Goal: Use online tool/utility: Utilize a website feature to perform a specific function

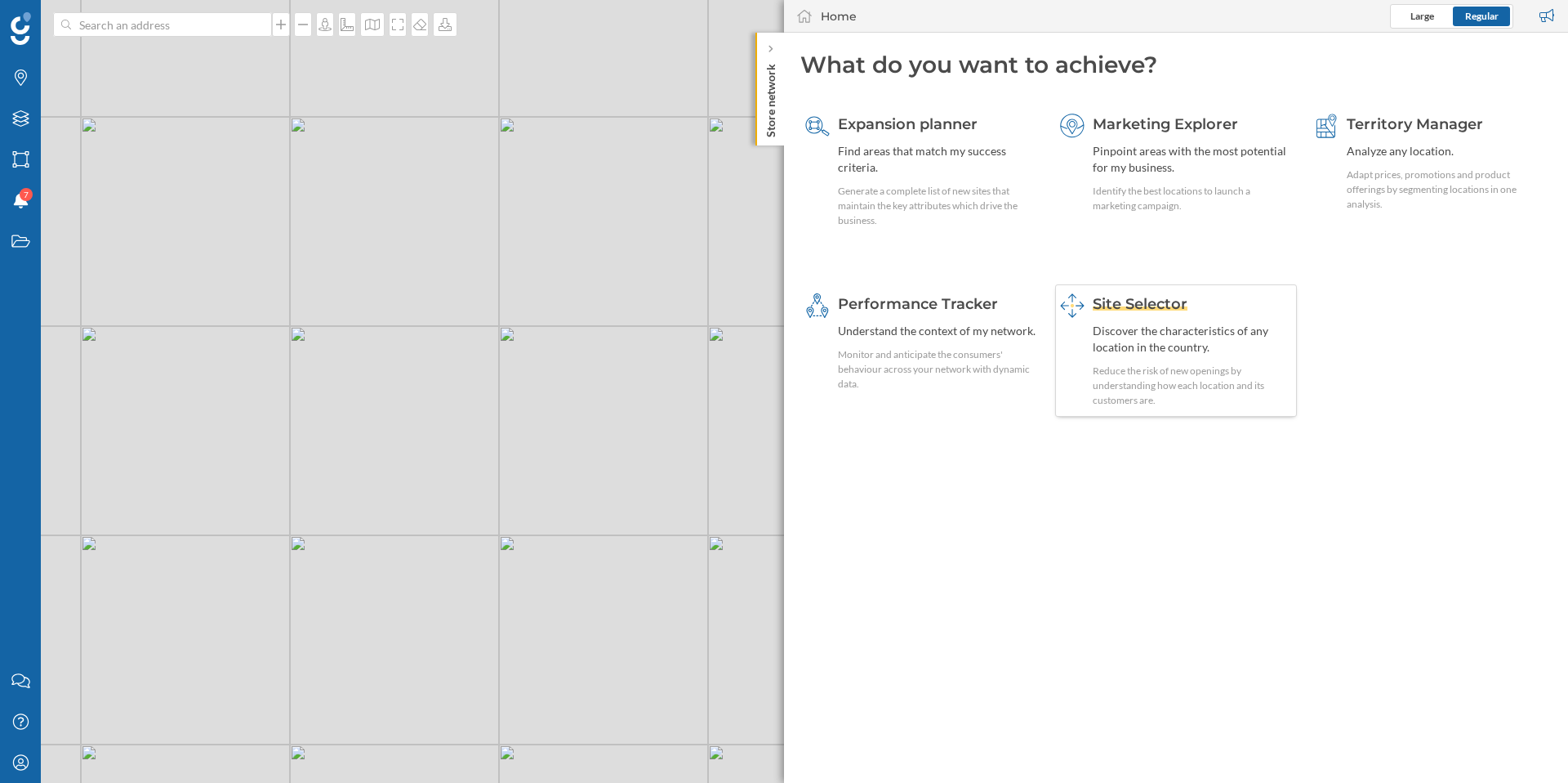
click at [1148, 307] on span "Site Selector" at bounding box center [1140, 304] width 95 height 18
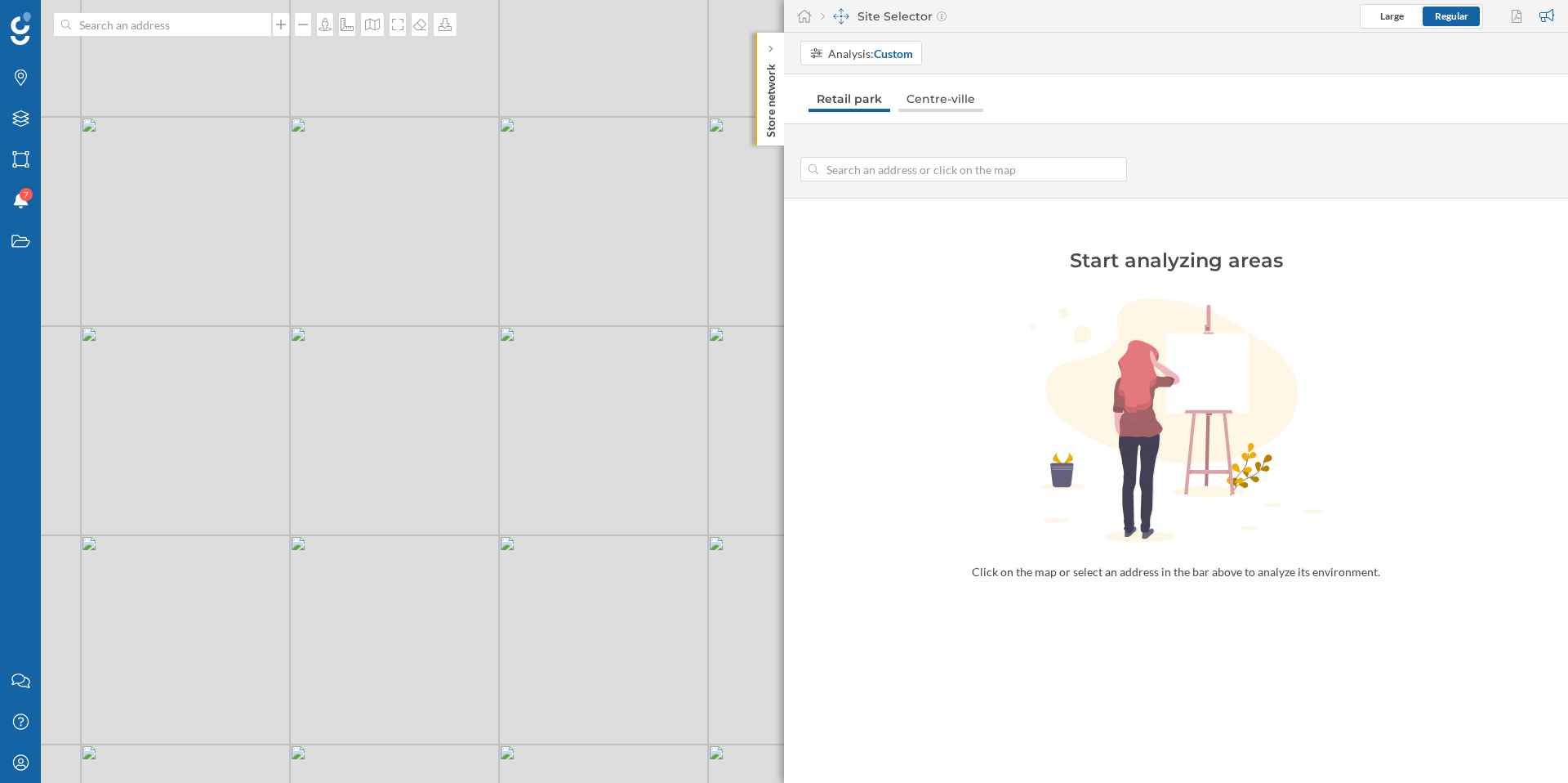
click at [935, 98] on link "Centre-ville" at bounding box center [940, 98] width 85 height 26
click at [858, 98] on link "Retail park" at bounding box center [848, 98] width 80 height 26
click at [938, 99] on link "Centre-ville" at bounding box center [940, 98] width 85 height 26
click at [925, 166] on input at bounding box center [963, 168] width 291 height 24
click at [10, 752] on div "My Profile" at bounding box center [21, 762] width 41 height 41
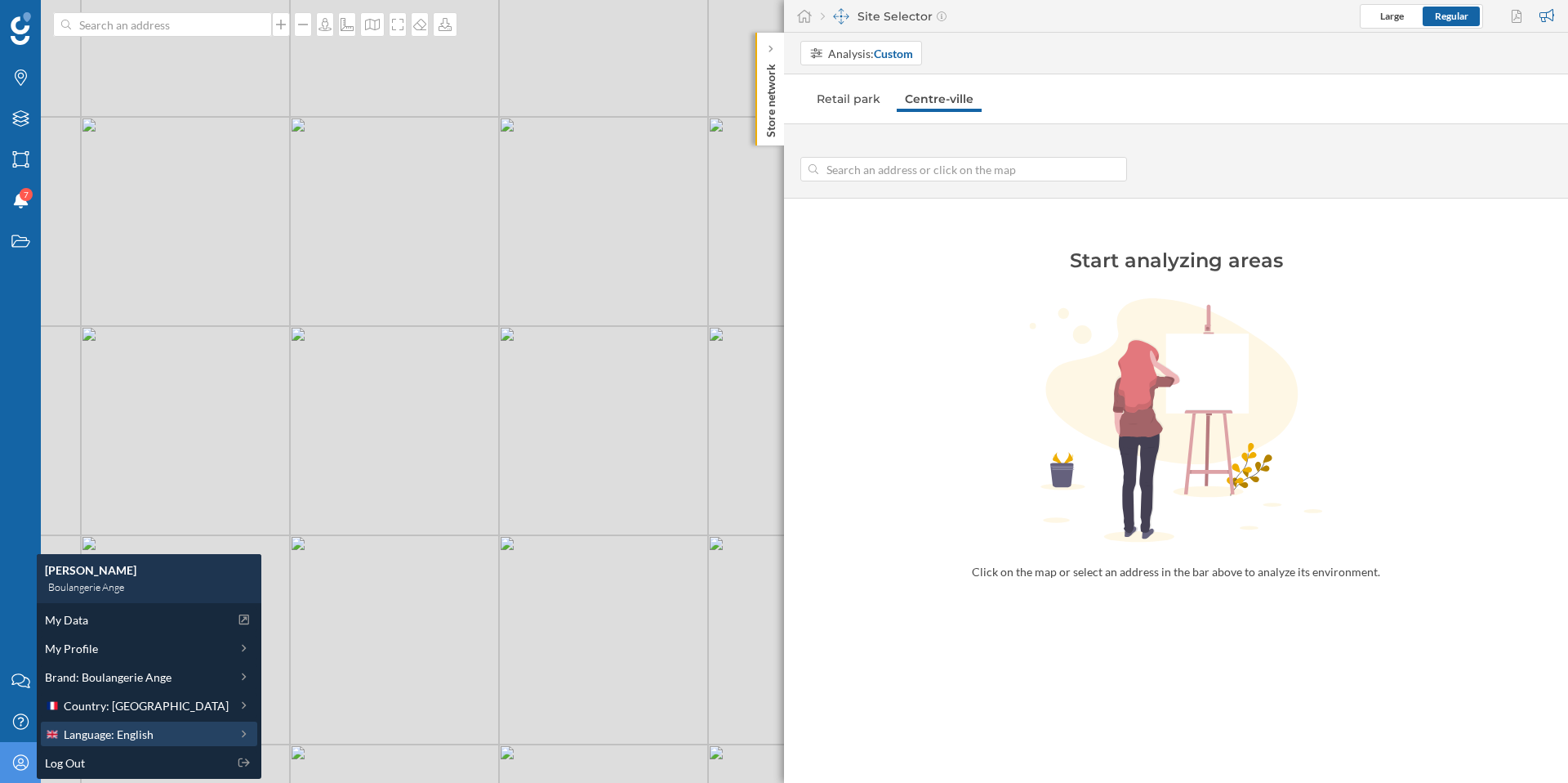
click at [146, 736] on span "Language: English" at bounding box center [108, 734] width 89 height 17
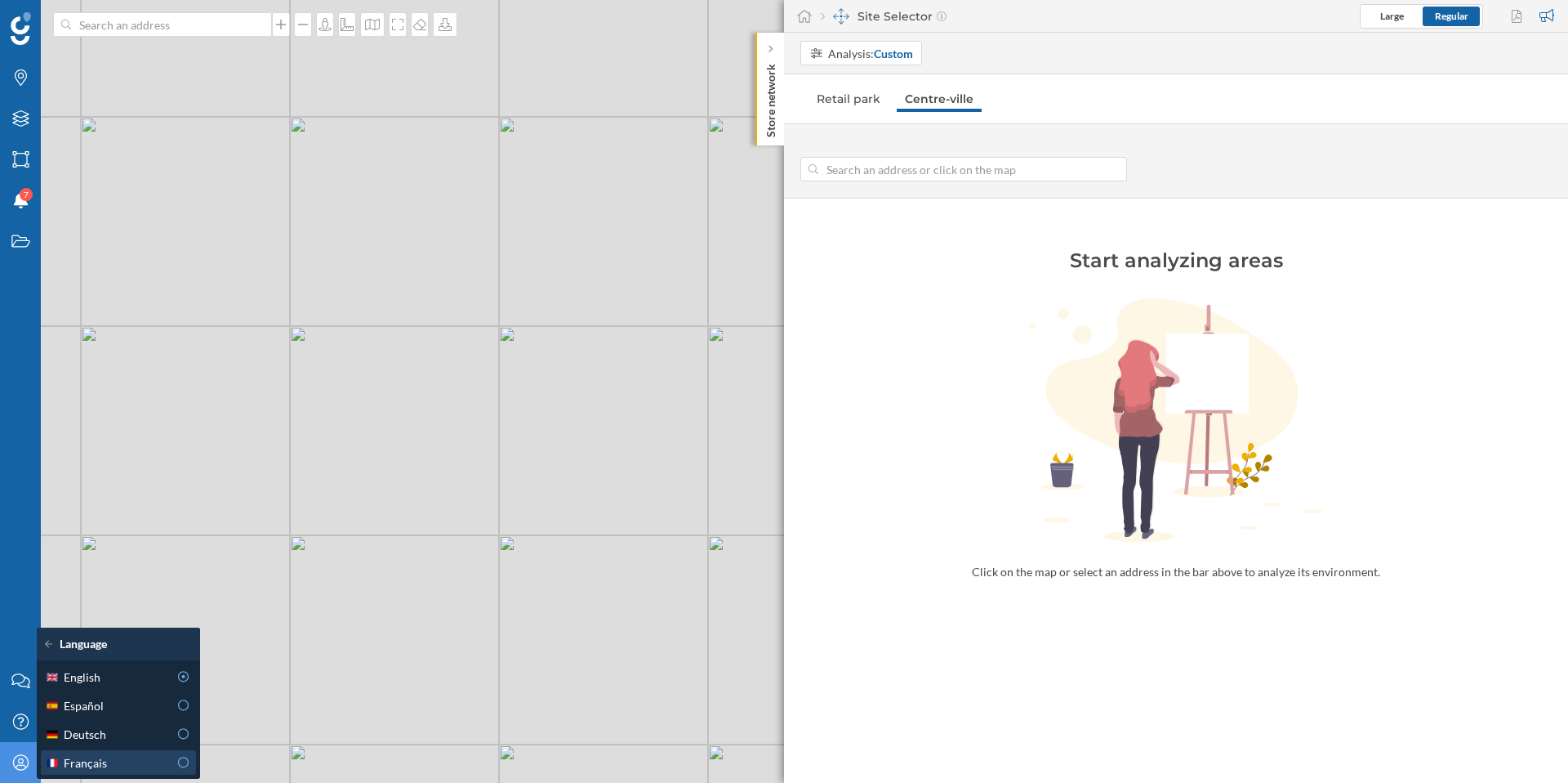
click at [156, 762] on div "Français" at bounding box center [106, 762] width 123 height 17
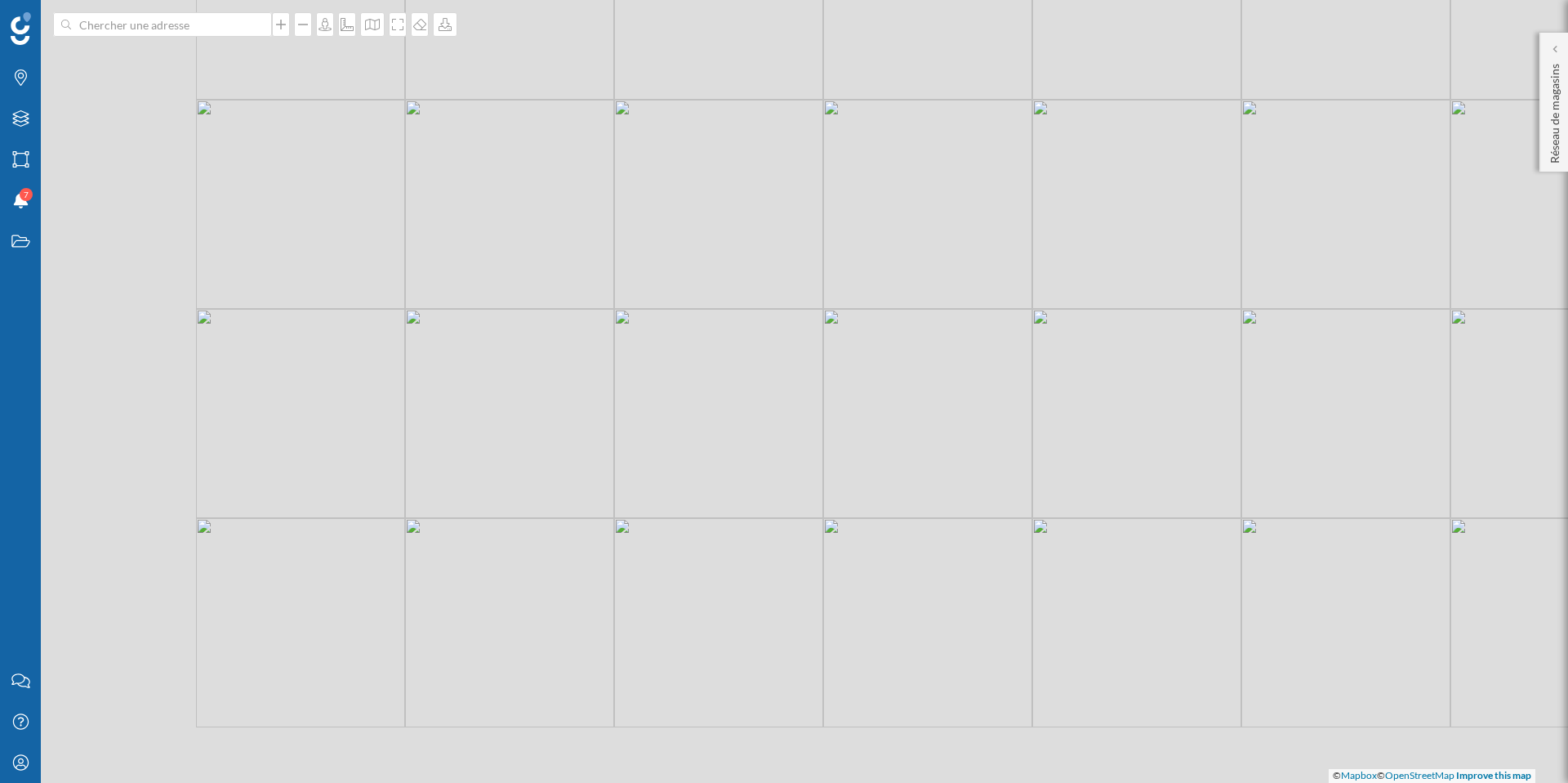
drag, startPoint x: 274, startPoint y: 467, endPoint x: 674, endPoint y: 362, distance: 413.6
click at [674, 362] on div "© Mapbox © OpenStreetMap Improve this map" at bounding box center [784, 391] width 1568 height 783
click at [1555, 44] on icon at bounding box center [1554, 48] width 4 height 10
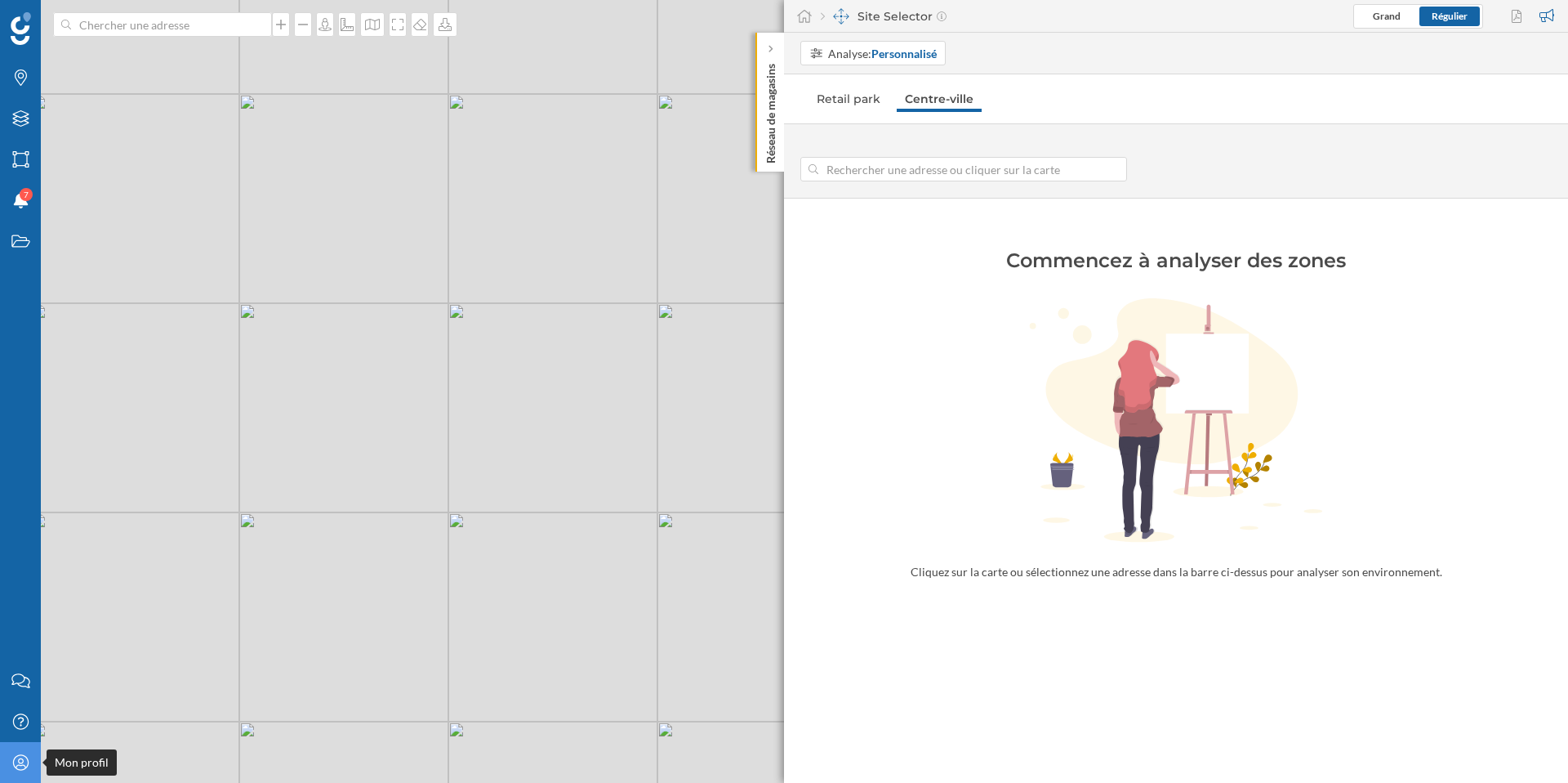
click at [15, 762] on icon "Mon profil" at bounding box center [21, 762] width 21 height 16
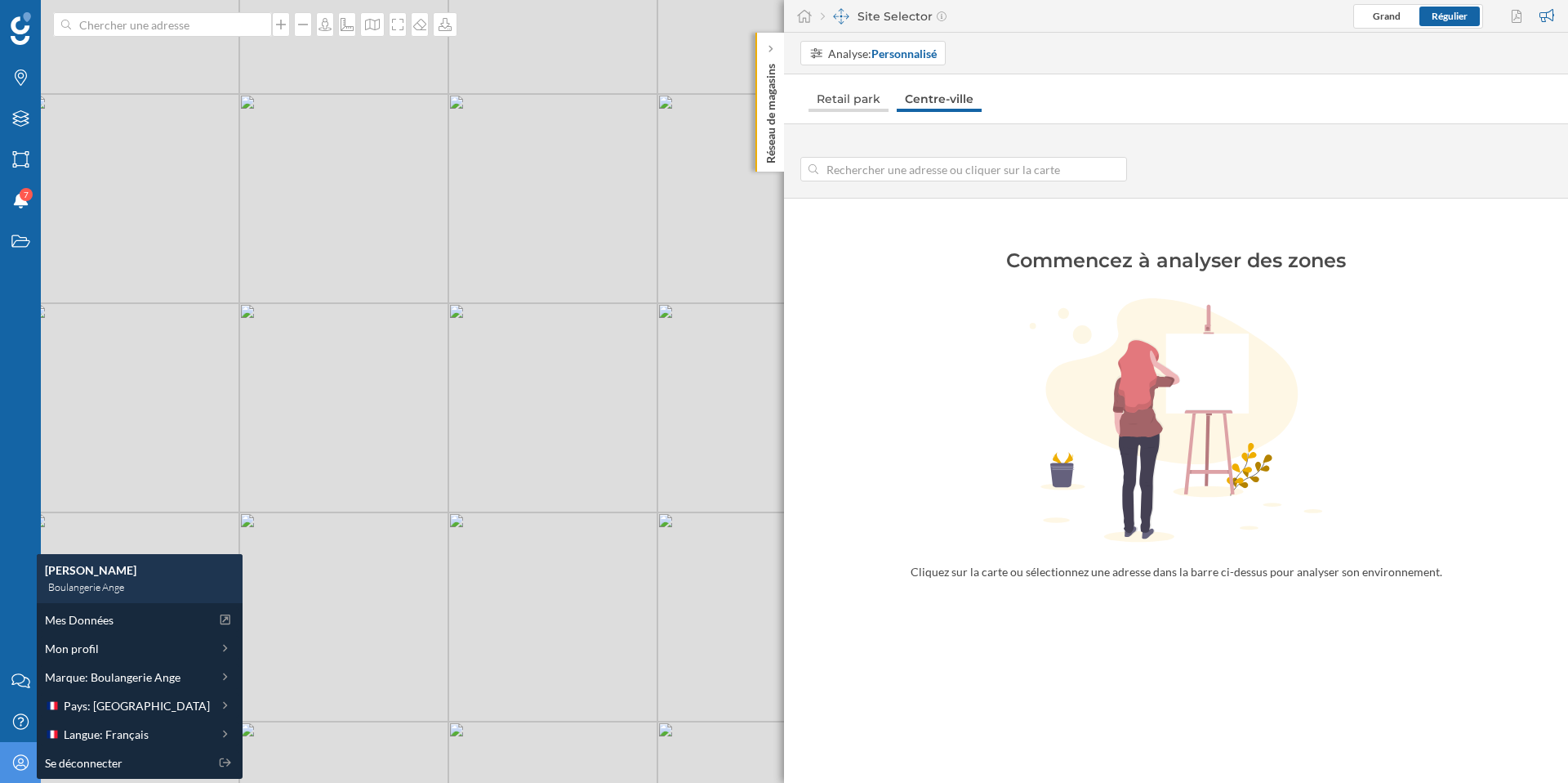
click at [851, 108] on link "Retail park" at bounding box center [848, 98] width 80 height 26
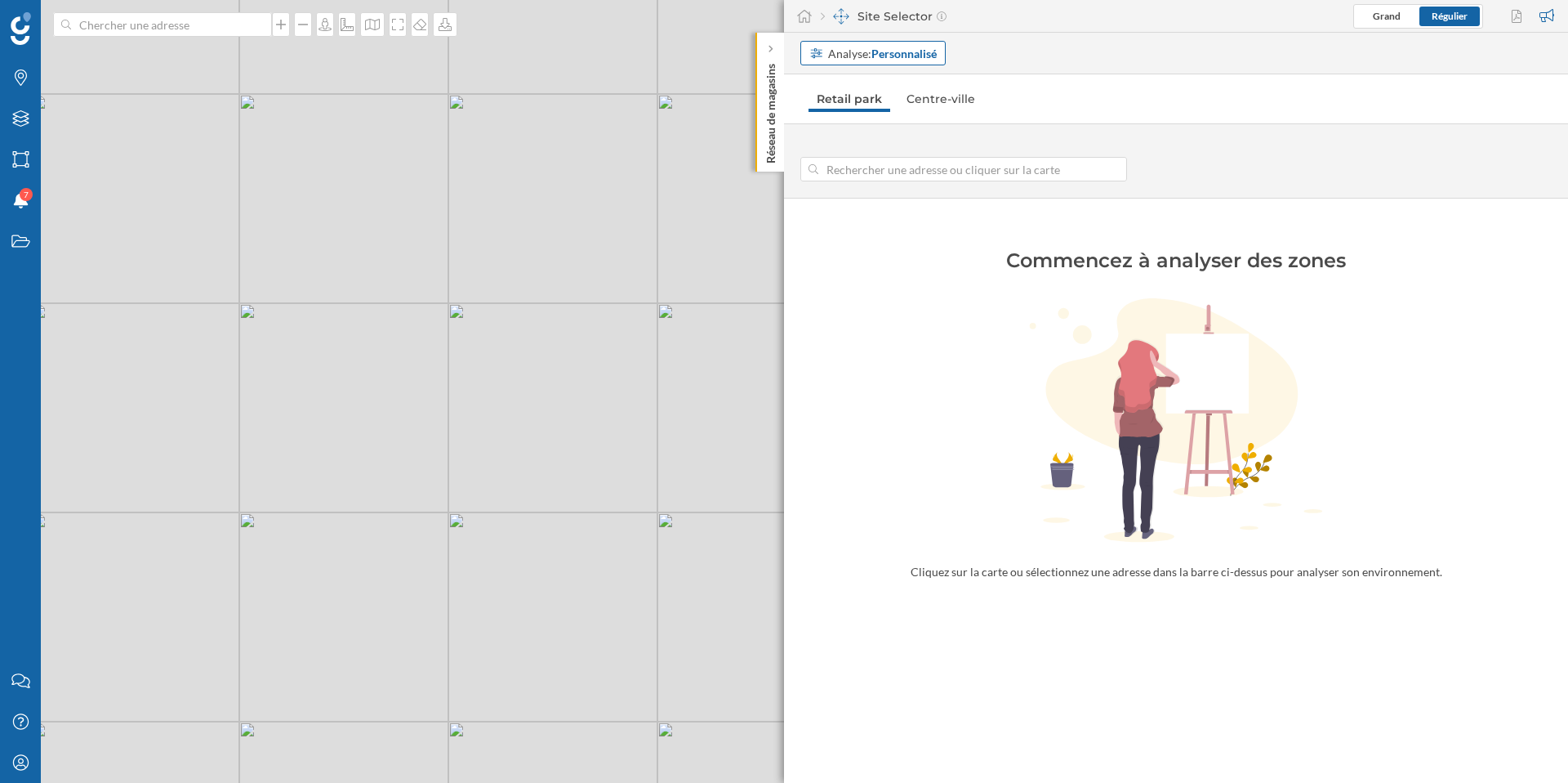
click at [900, 48] on strong "Personnalisé" at bounding box center [903, 54] width 65 height 14
click at [861, 118] on div "Adresse" at bounding box center [873, 115] width 127 height 17
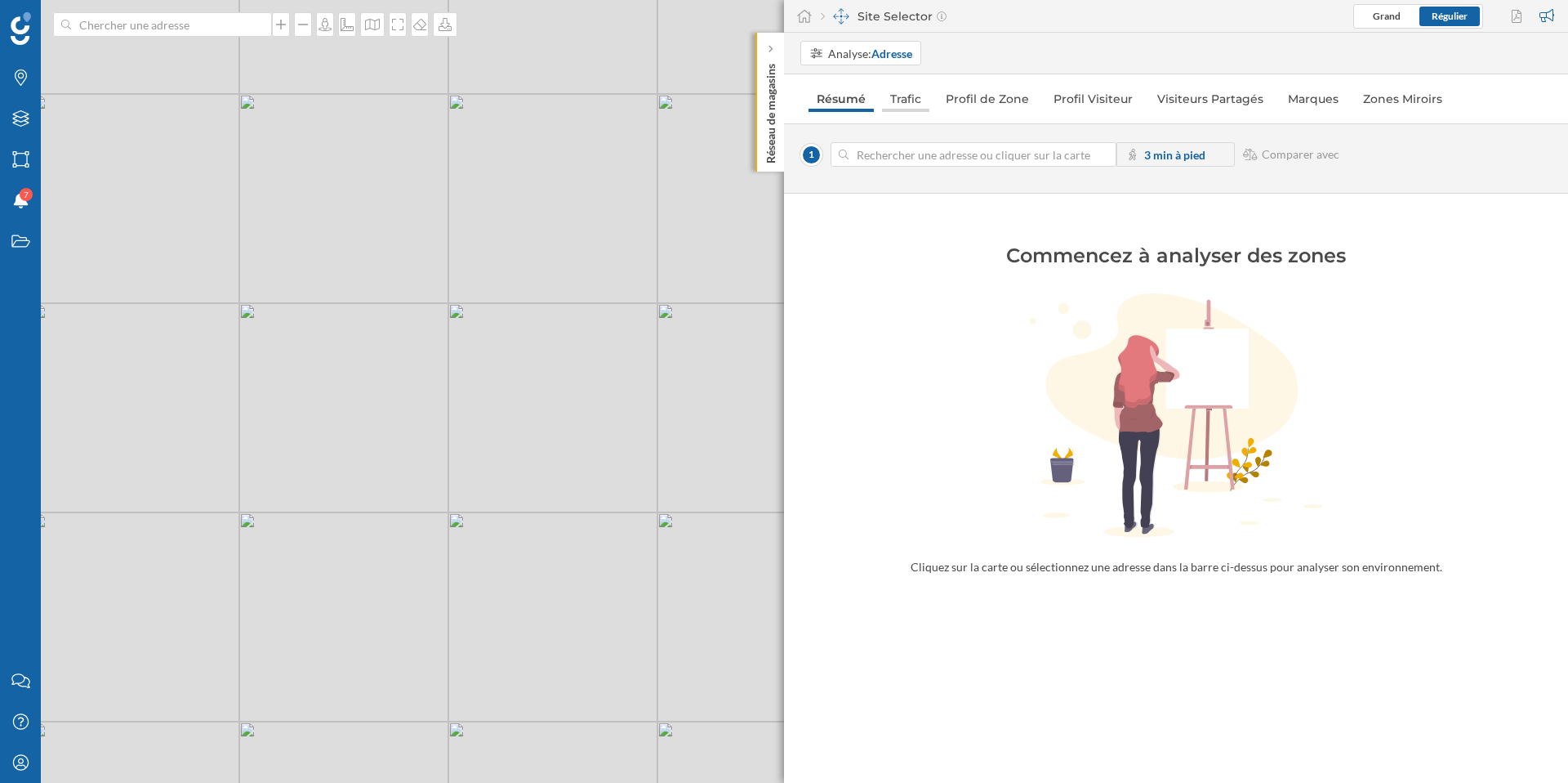
click at [917, 98] on link "Trafic" at bounding box center [905, 98] width 47 height 26
click at [874, 55] on strong "Adresse" at bounding box center [892, 54] width 41 height 14
click at [858, 89] on div "Personnalisé" at bounding box center [842, 87] width 65 height 14
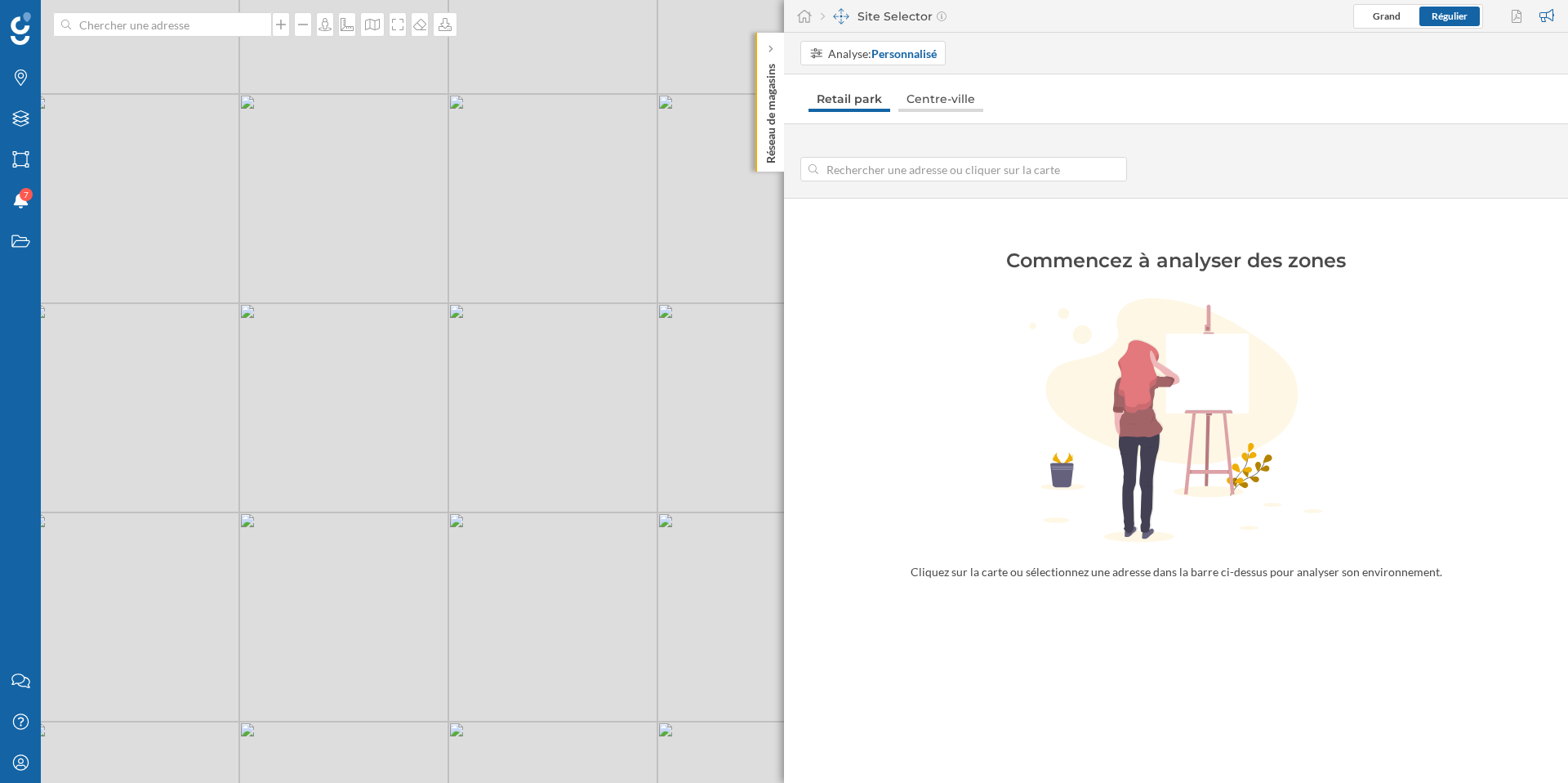
click at [938, 107] on link "Centre-ville" at bounding box center [940, 98] width 85 height 26
click at [636, 351] on div "© Mapbox © OpenStreetMap Improve this map" at bounding box center [784, 391] width 1568 height 783
type input "[STREET_ADDRESS]"
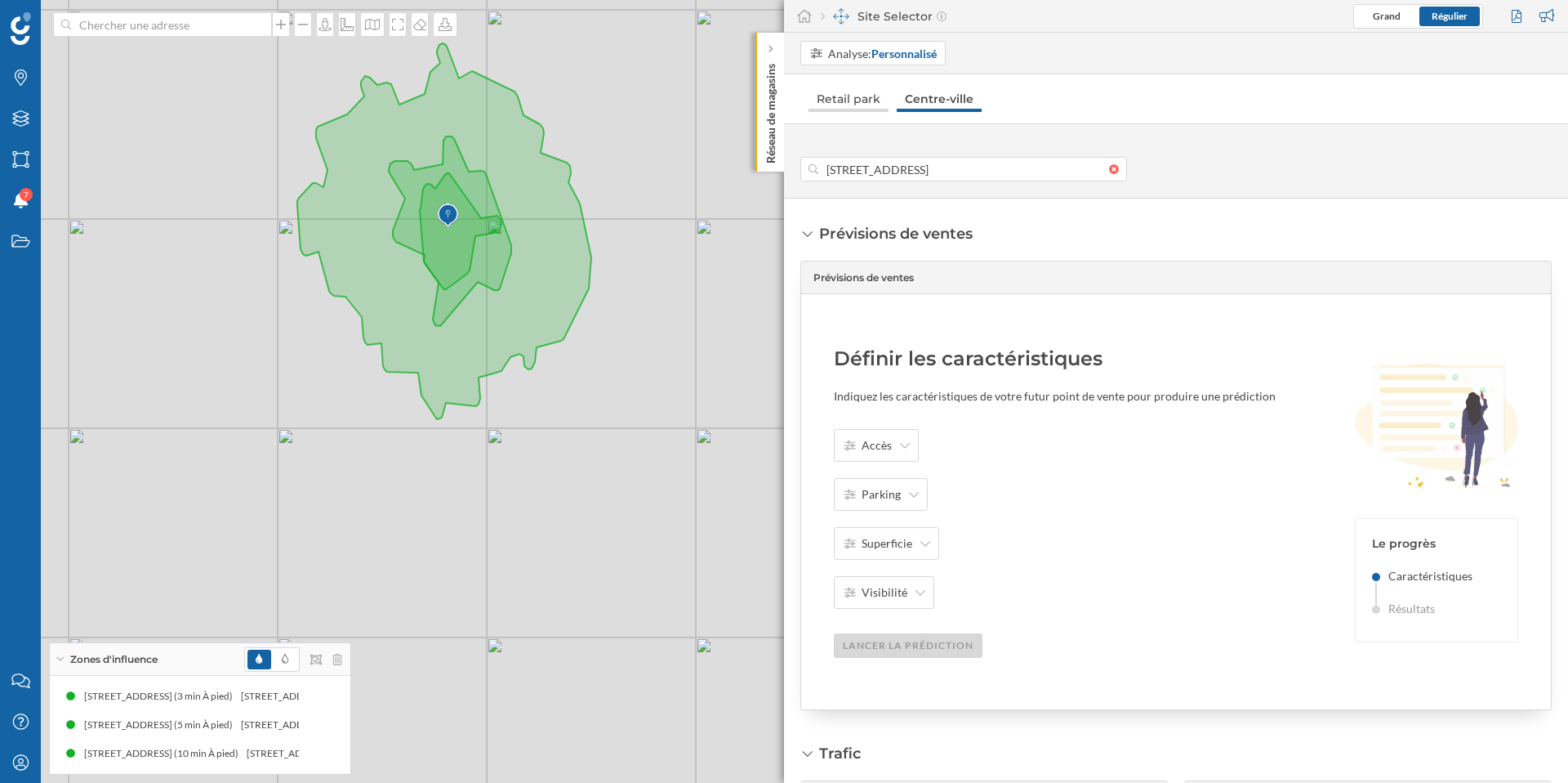
click at [860, 98] on link "Retail park" at bounding box center [848, 98] width 80 height 26
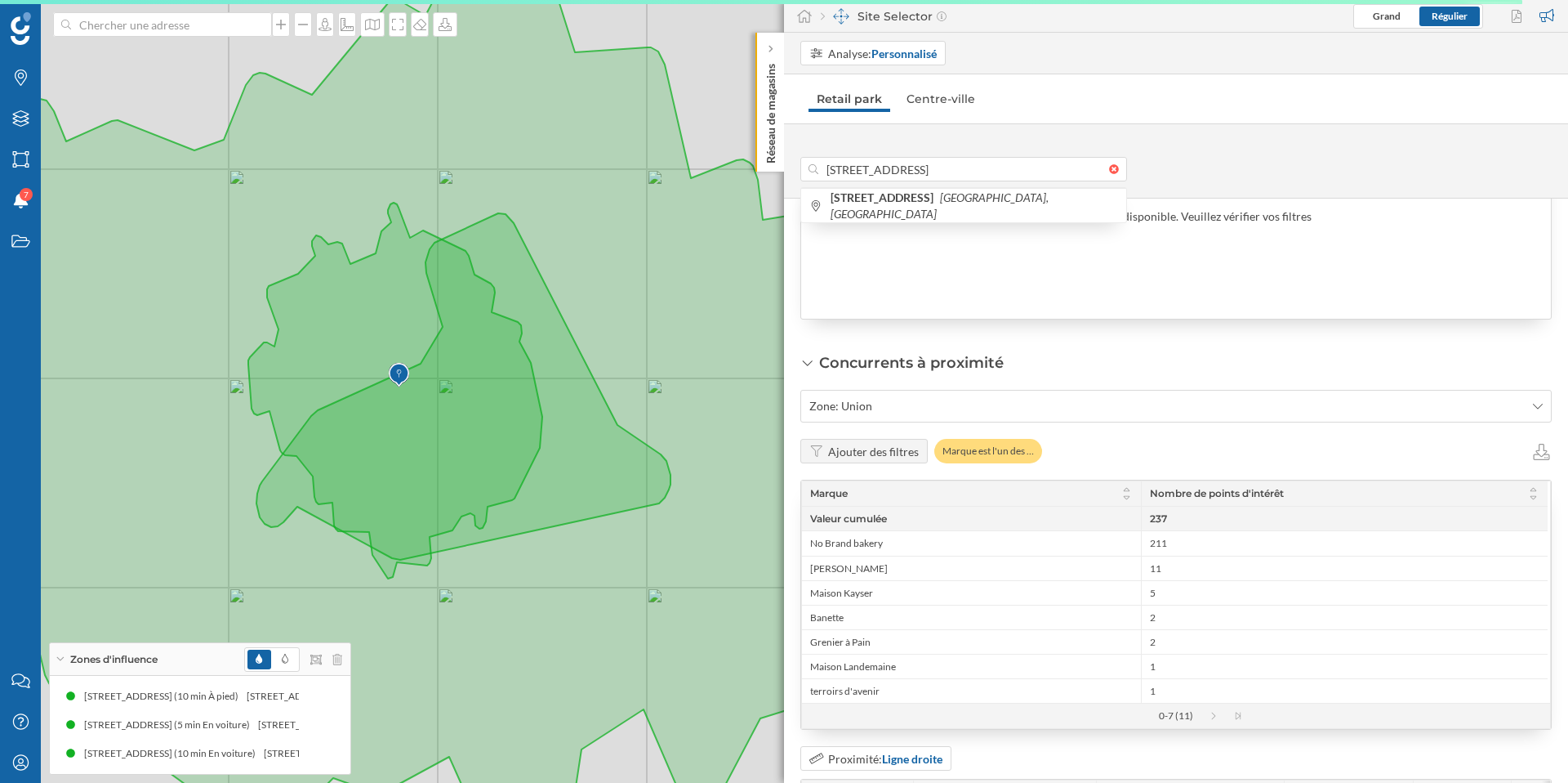
scroll to position [1469, 0]
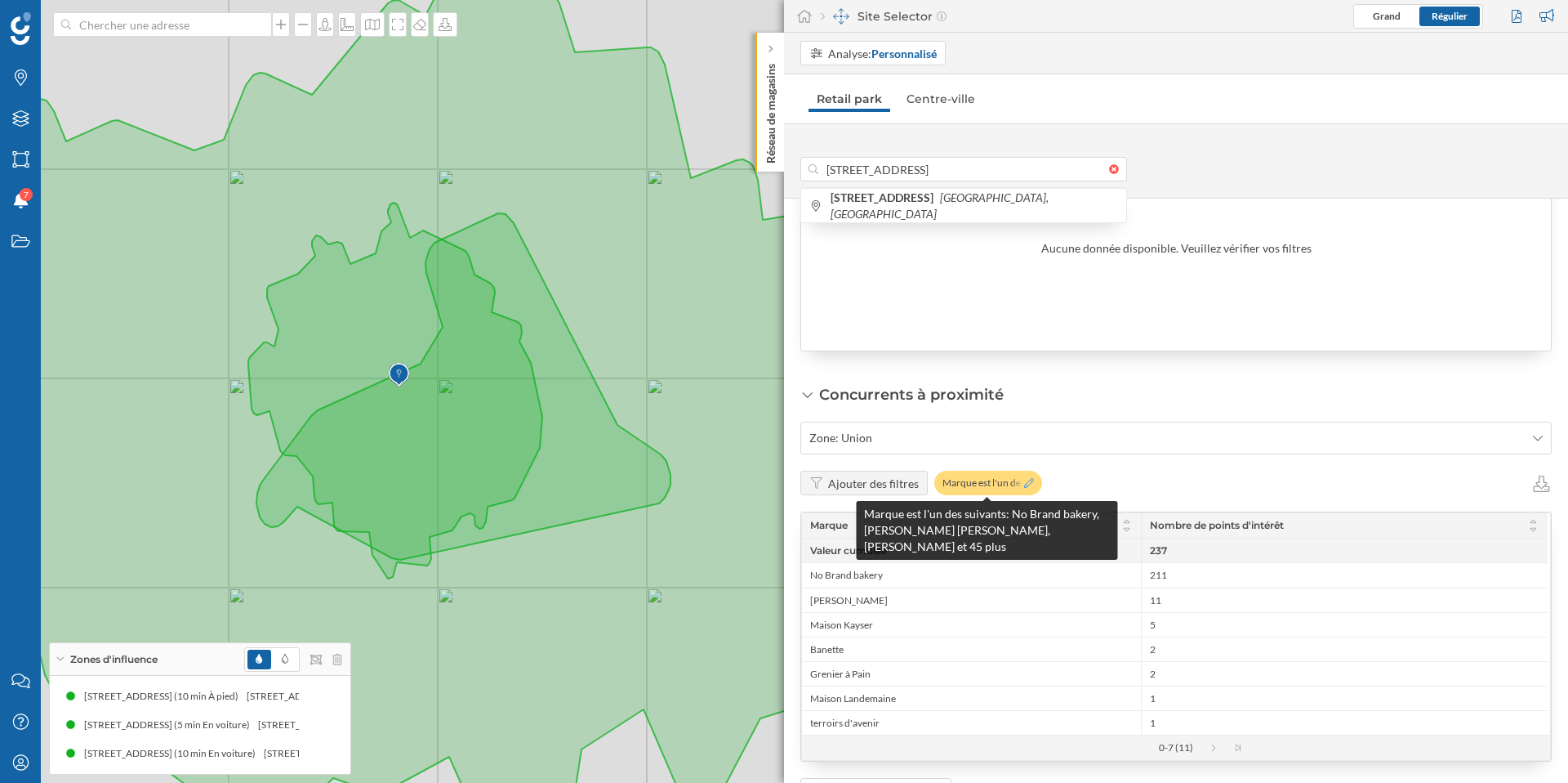
click at [1029, 487] on icon at bounding box center [1029, 482] width 10 height 10
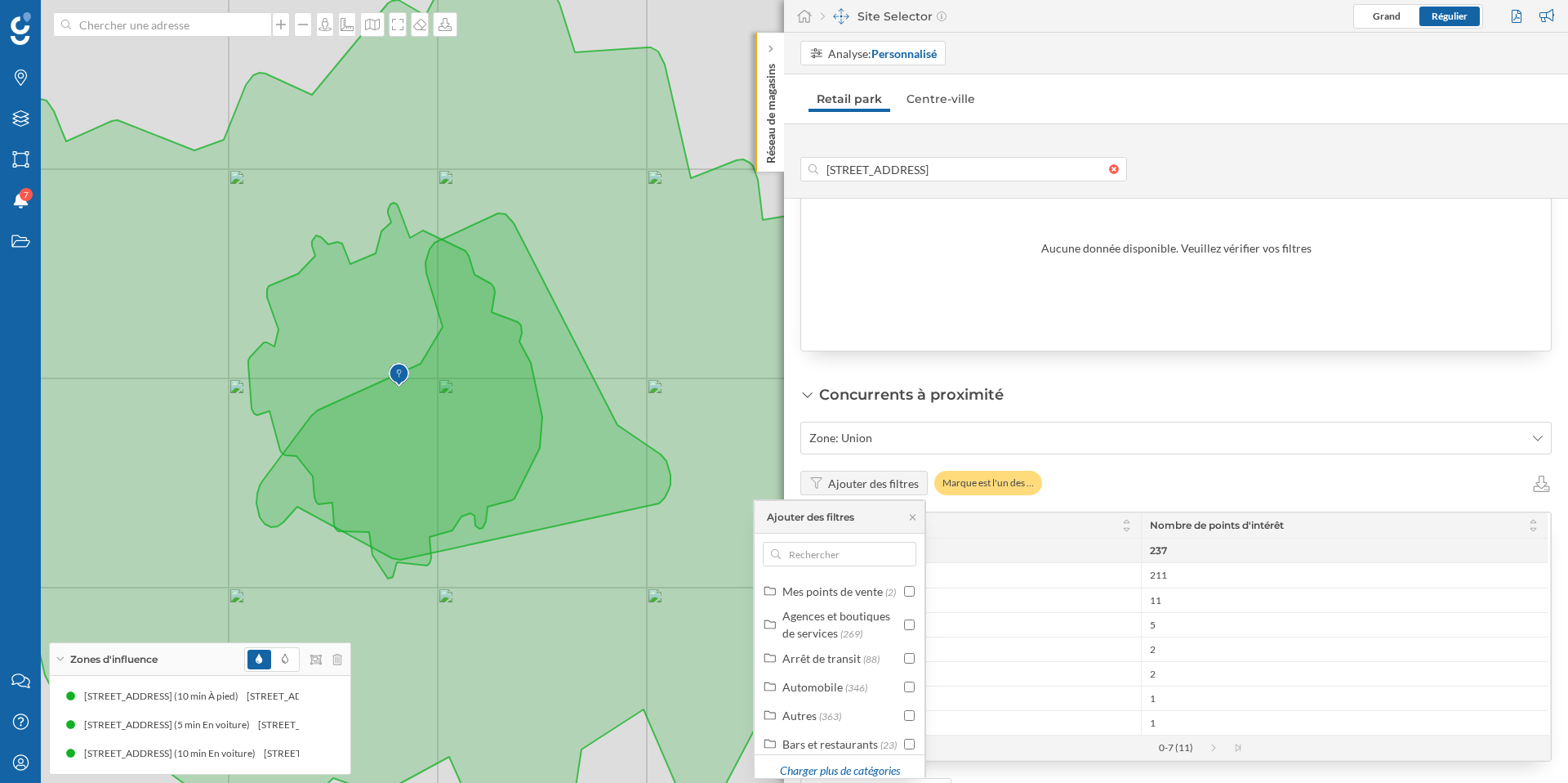
click at [1111, 388] on div "Concurrents à proximité Zone: Union Ajouter des filtres Marque est l'un des … M…" at bounding box center [1176, 710] width 751 height 652
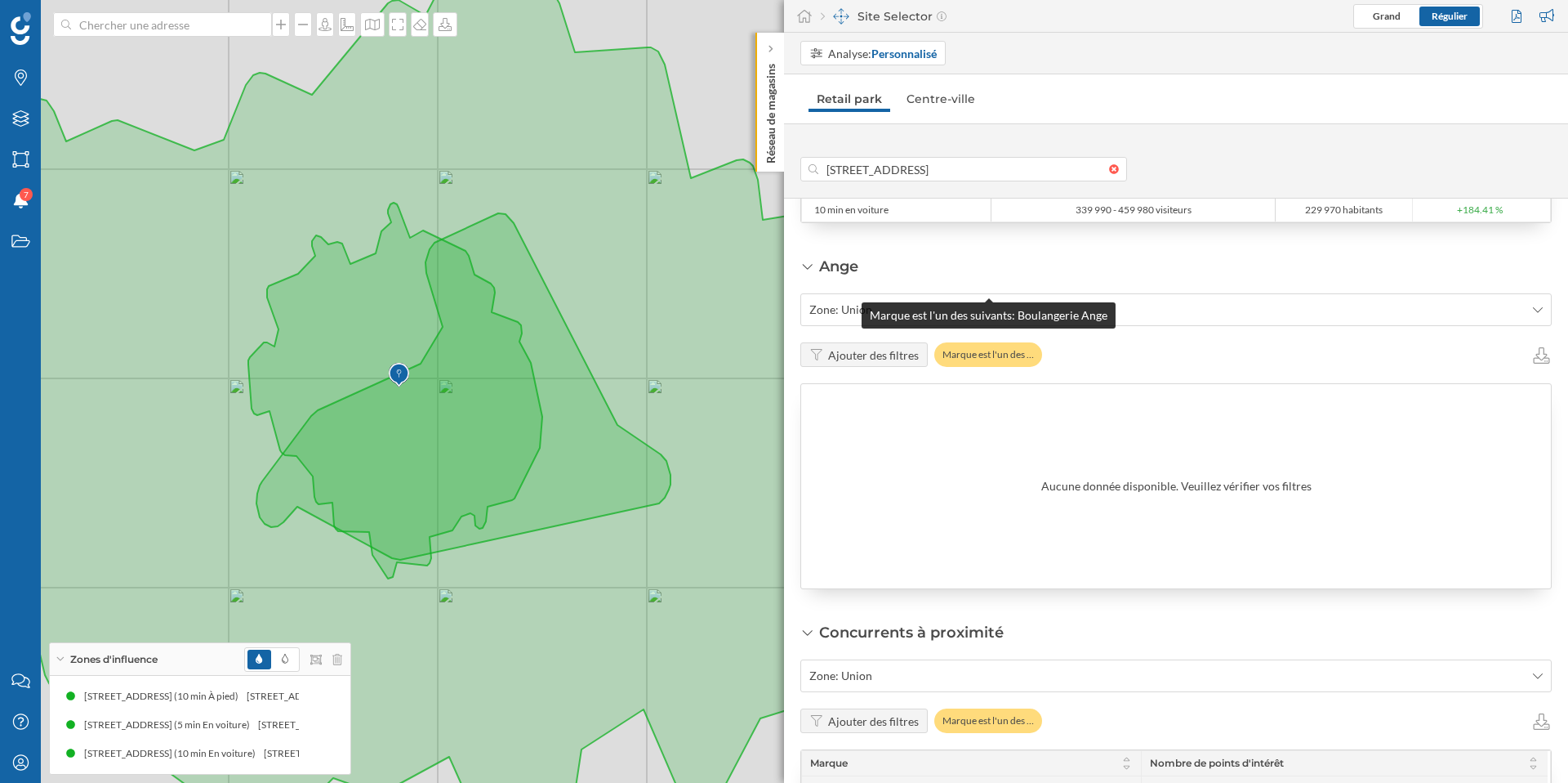
scroll to position [1233, 0]
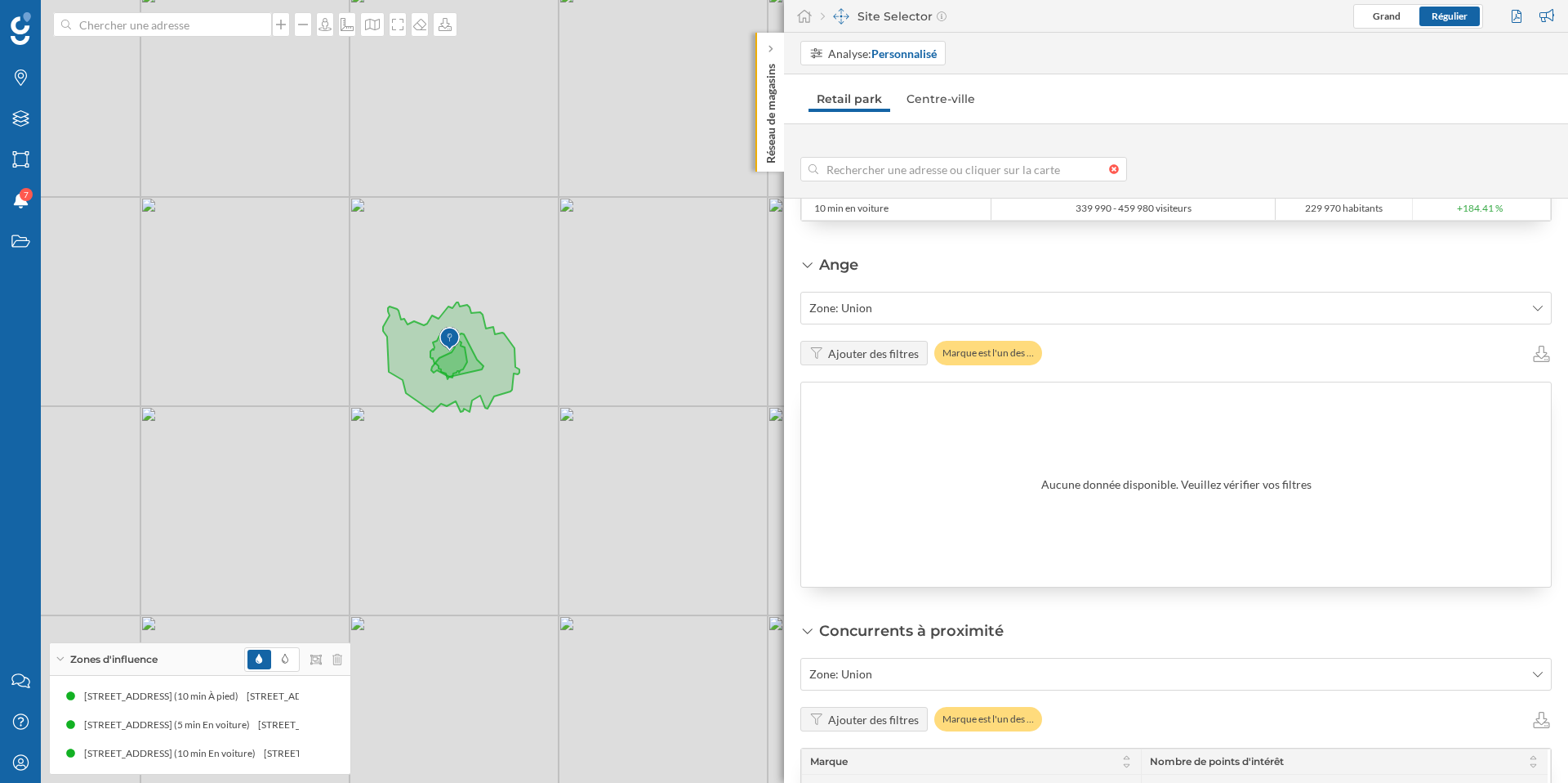
click at [1111, 174] on div at bounding box center [1118, 169] width 18 height 10
click at [1109, 174] on input at bounding box center [963, 168] width 291 height 24
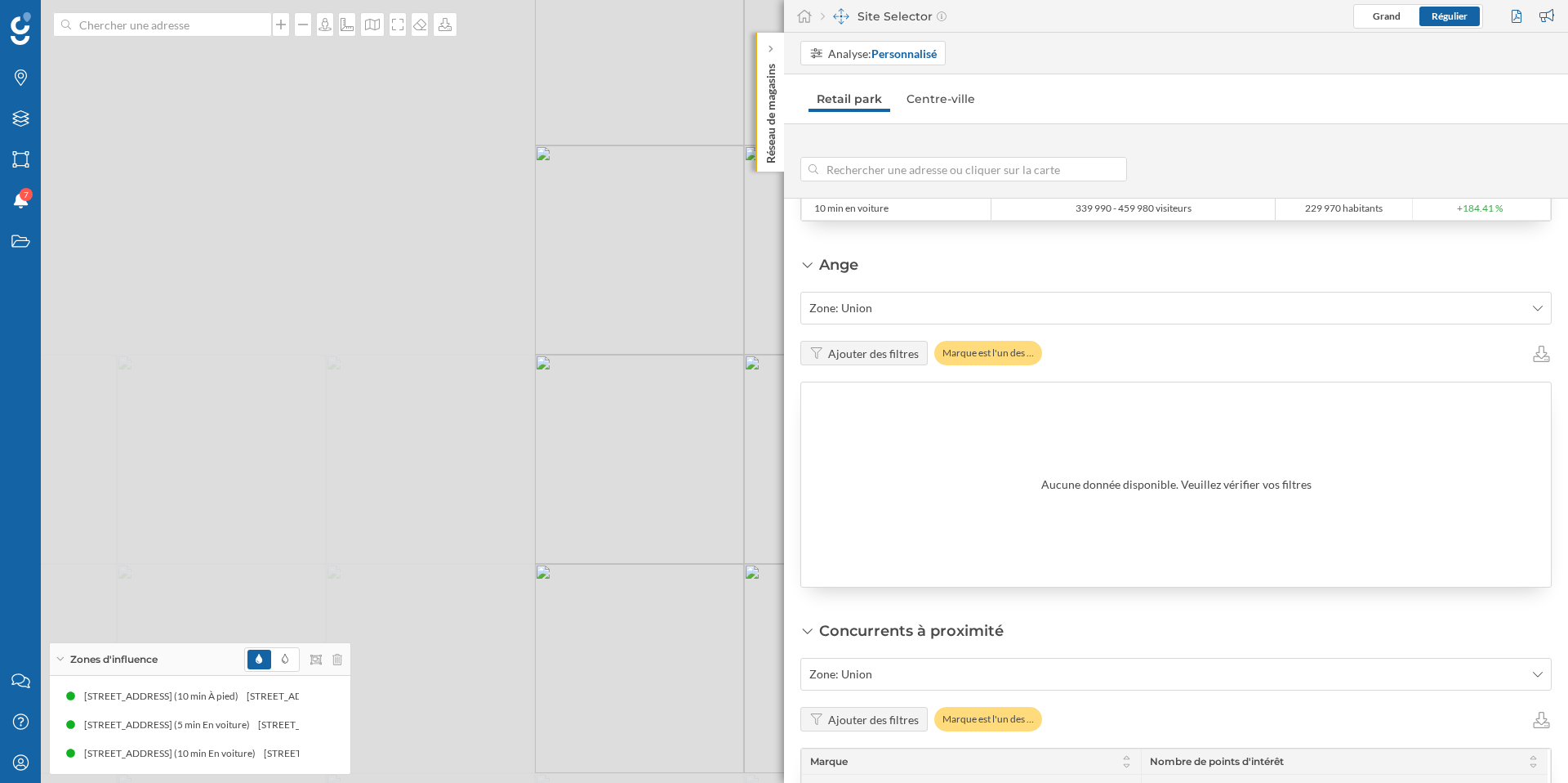
drag, startPoint x: 242, startPoint y: 419, endPoint x: 901, endPoint y: 407, distance: 659.1
click at [908, 407] on div "Marques Filtres Zones Notifications 7 Travail Nous contacter Centre d'aide Mon …" at bounding box center [784, 391] width 1568 height 783
drag, startPoint x: 201, startPoint y: 422, endPoint x: 534, endPoint y: 470, distance: 336.4
click at [531, 472] on div "© Mapbox © OpenStreetMap Improve this map" at bounding box center [784, 391] width 1568 height 783
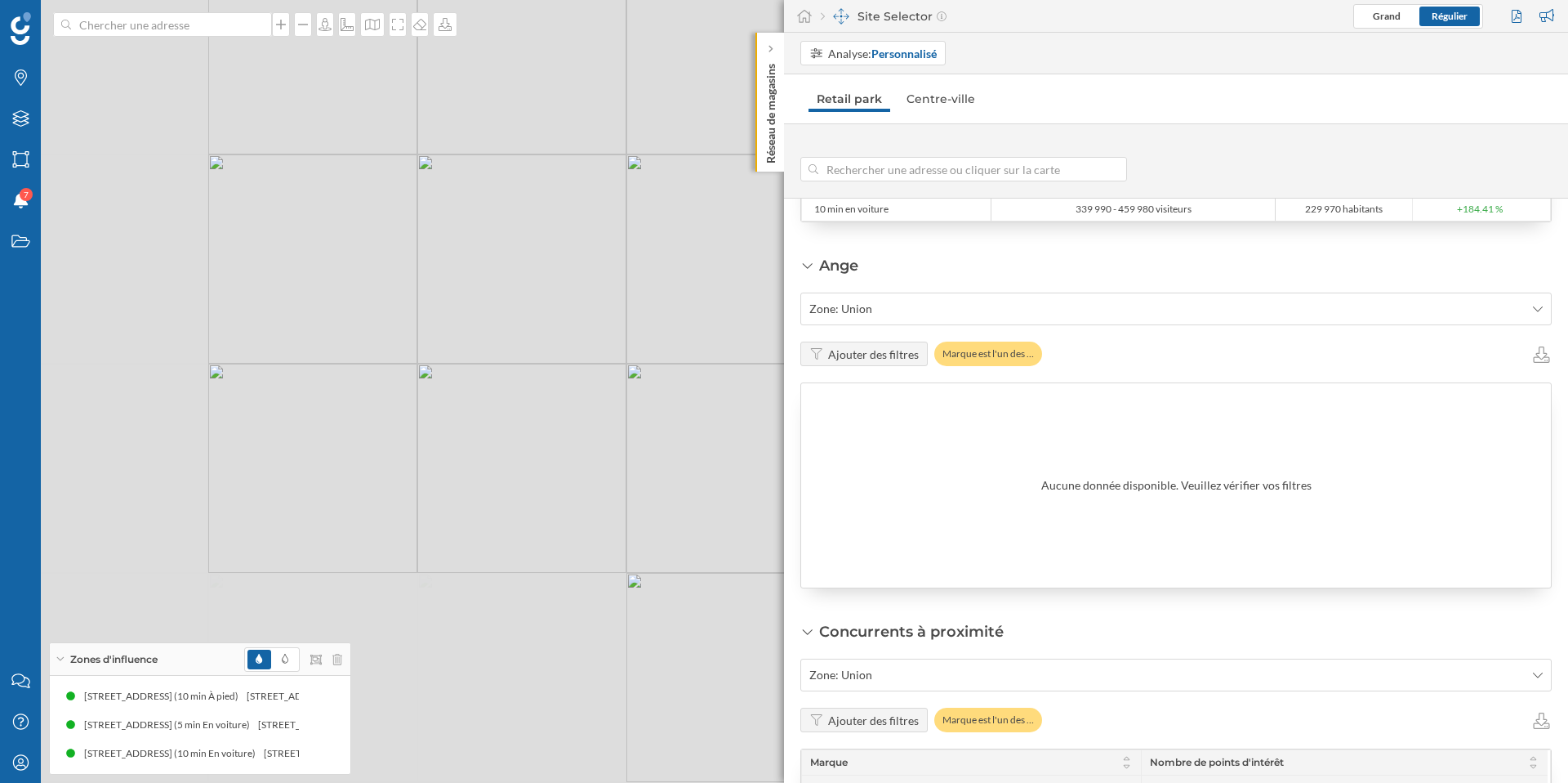
drag, startPoint x: 492, startPoint y: 496, endPoint x: 842, endPoint y: 247, distance: 429.5
click at [842, 247] on div "Marques Filtres Zones Notifications 7 Travail Nous contacter Centre d'aide Mon …" at bounding box center [784, 391] width 1568 height 783
drag, startPoint x: 257, startPoint y: 173, endPoint x: 395, endPoint y: 641, distance: 487.9
click at [395, 644] on div "© Mapbox © OpenStreetMap Improve this map" at bounding box center [784, 391] width 1568 height 783
drag, startPoint x: 564, startPoint y: 247, endPoint x: 760, endPoint y: 375, distance: 234.1
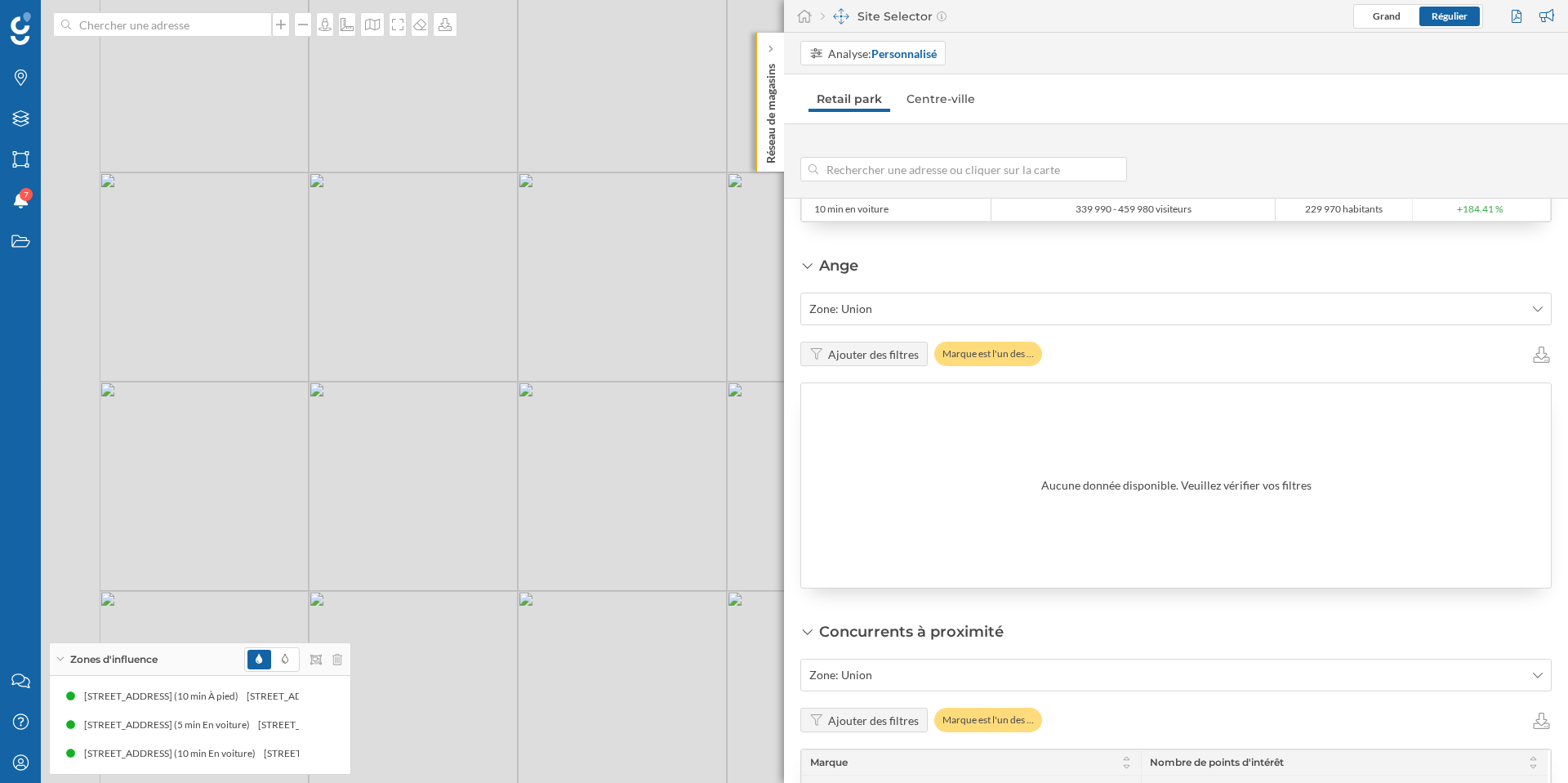
click at [760, 375] on div "© Mapbox © OpenStreetMap Improve this map" at bounding box center [784, 391] width 1568 height 783
drag, startPoint x: 338, startPoint y: 335, endPoint x: 324, endPoint y: 548, distance: 213.5
click at [325, 547] on div "© Mapbox © OpenStreetMap Improve this map" at bounding box center [784, 391] width 1568 height 783
click at [542, 404] on div "© Mapbox © OpenStreetMap Improve this map" at bounding box center [784, 391] width 1568 height 783
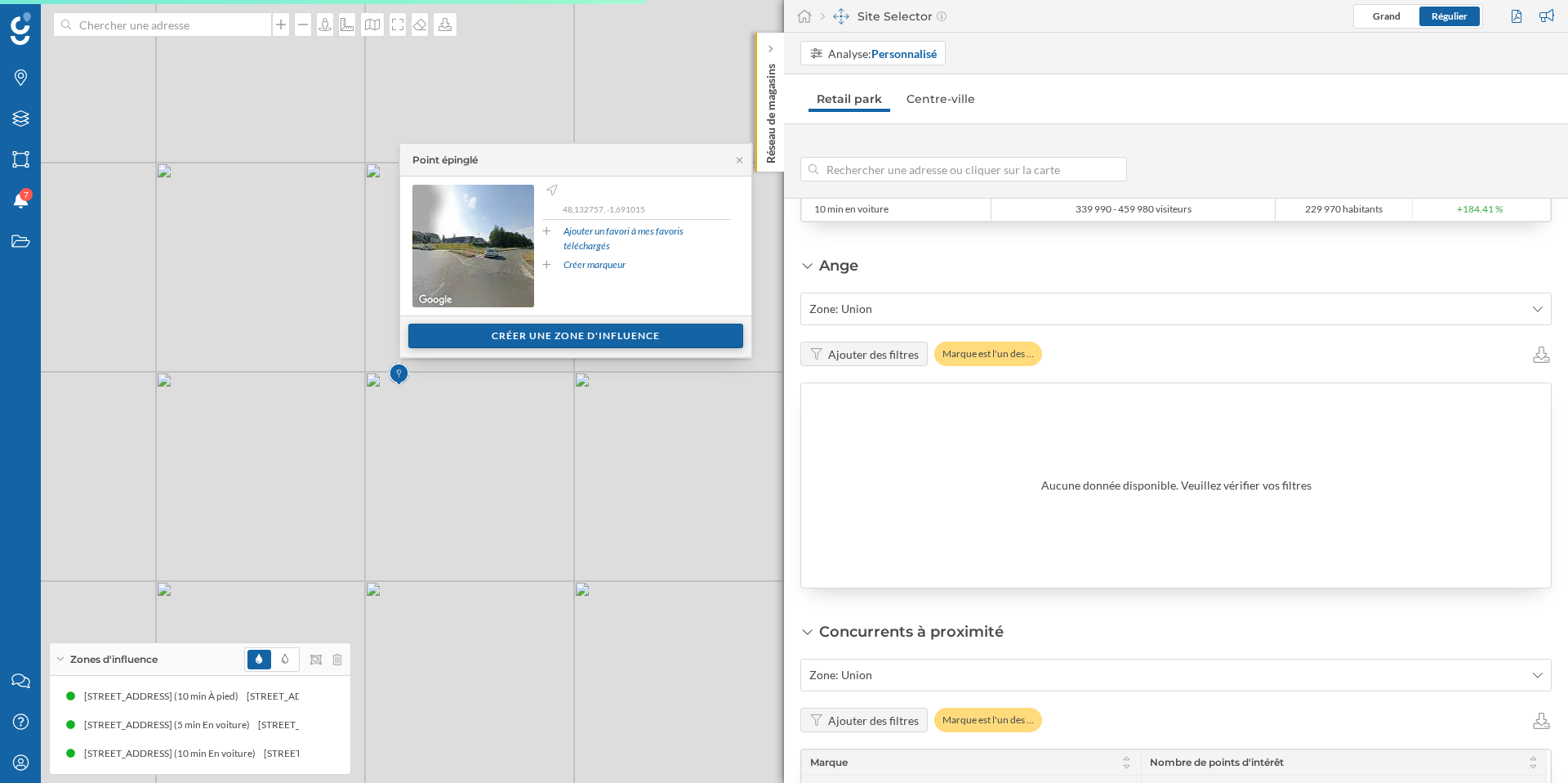
type input "48.132786, -1.690907"
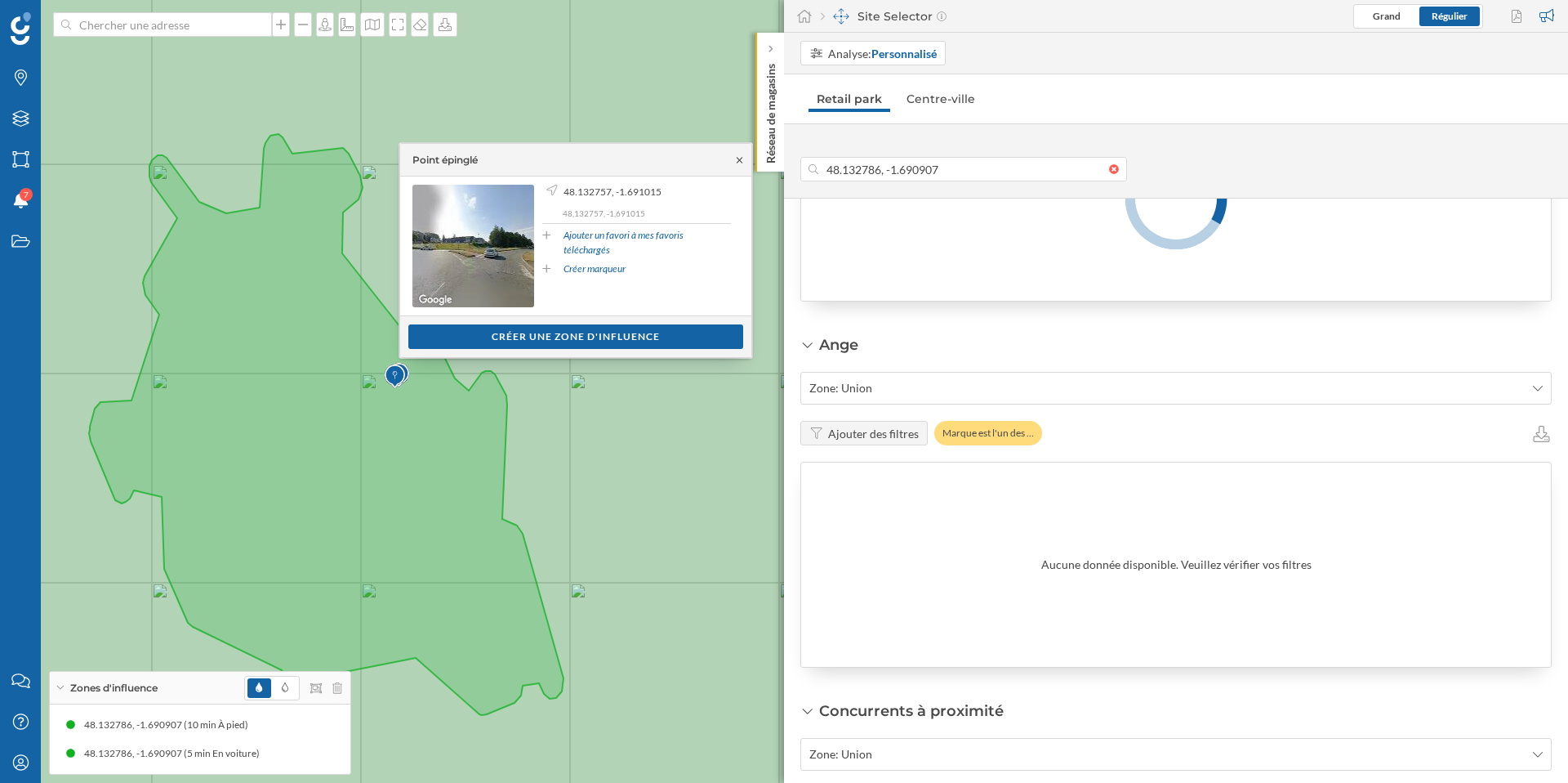
click at [737, 161] on icon at bounding box center [740, 159] width 5 height 5
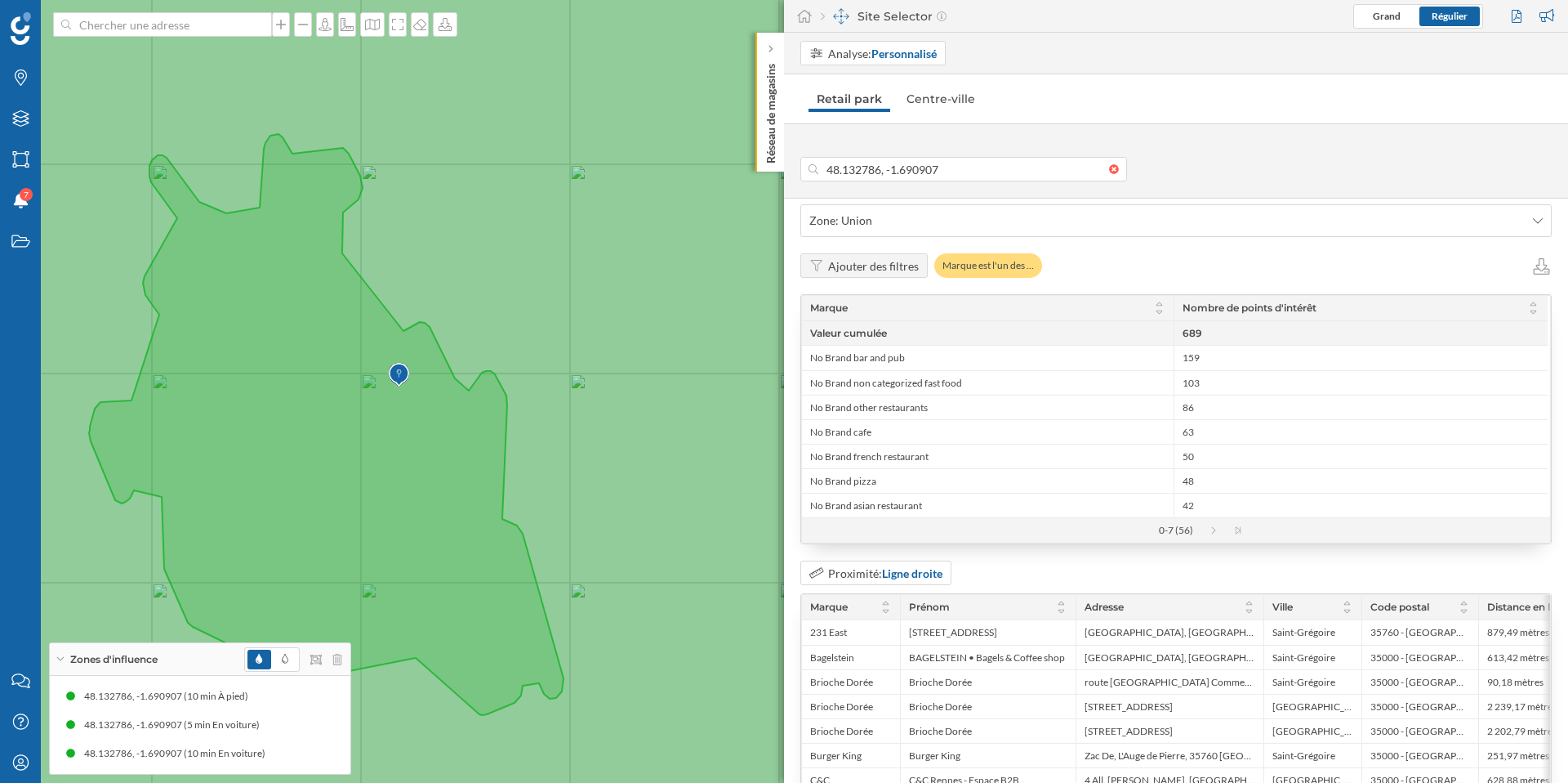
scroll to position [2327, 0]
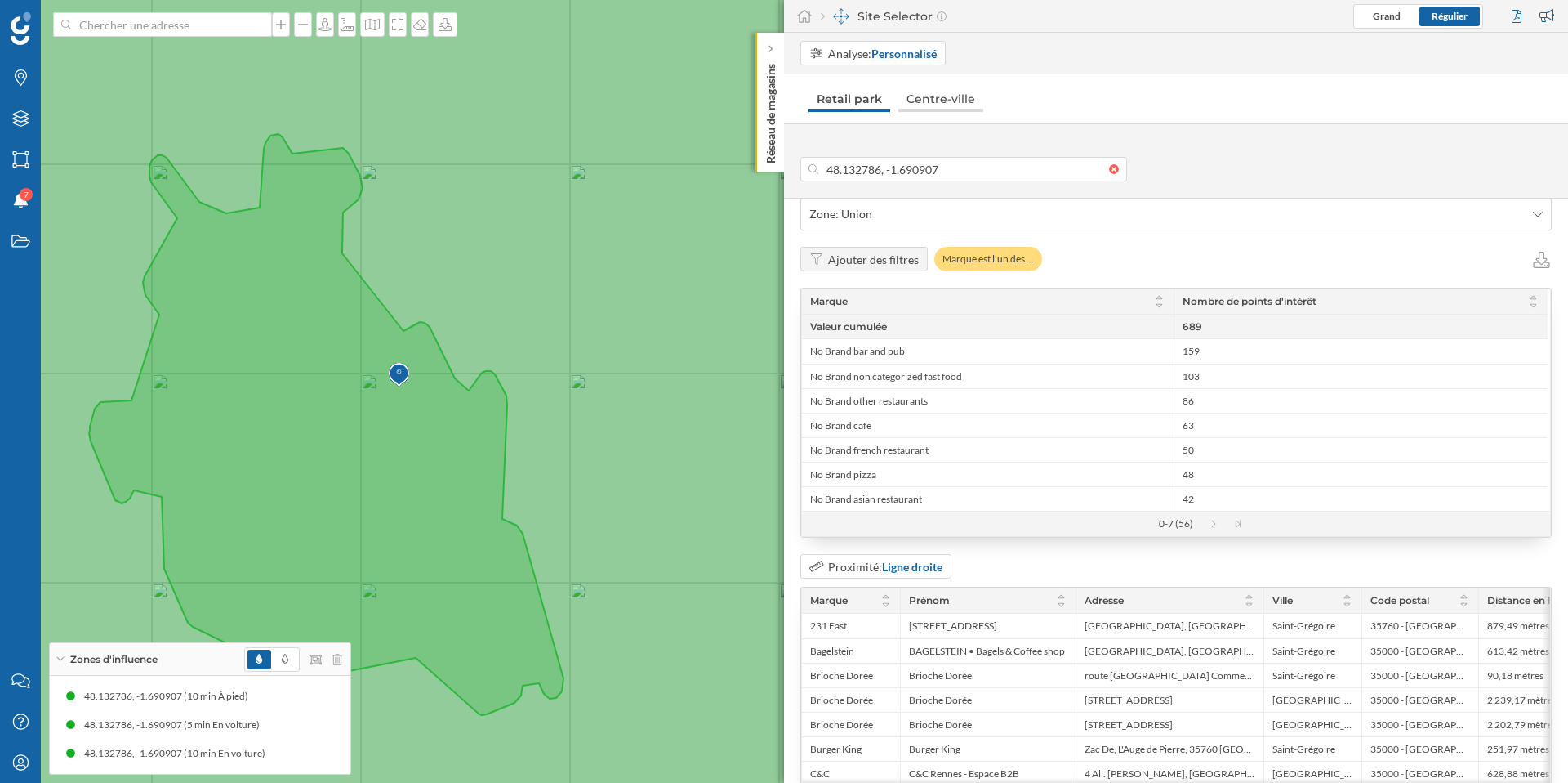
click at [944, 102] on link "Centre-ville" at bounding box center [940, 98] width 85 height 26
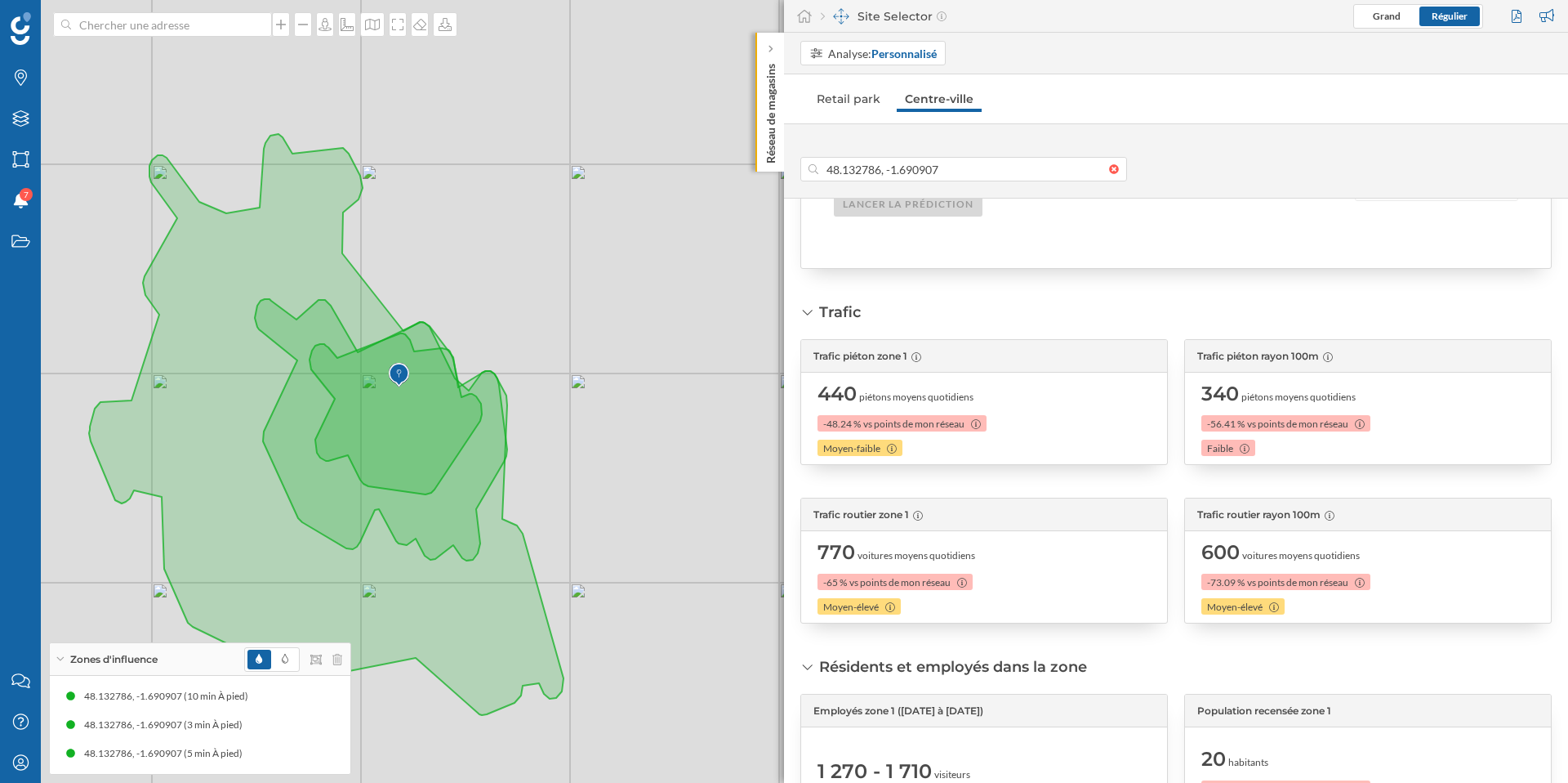
scroll to position [503, 0]
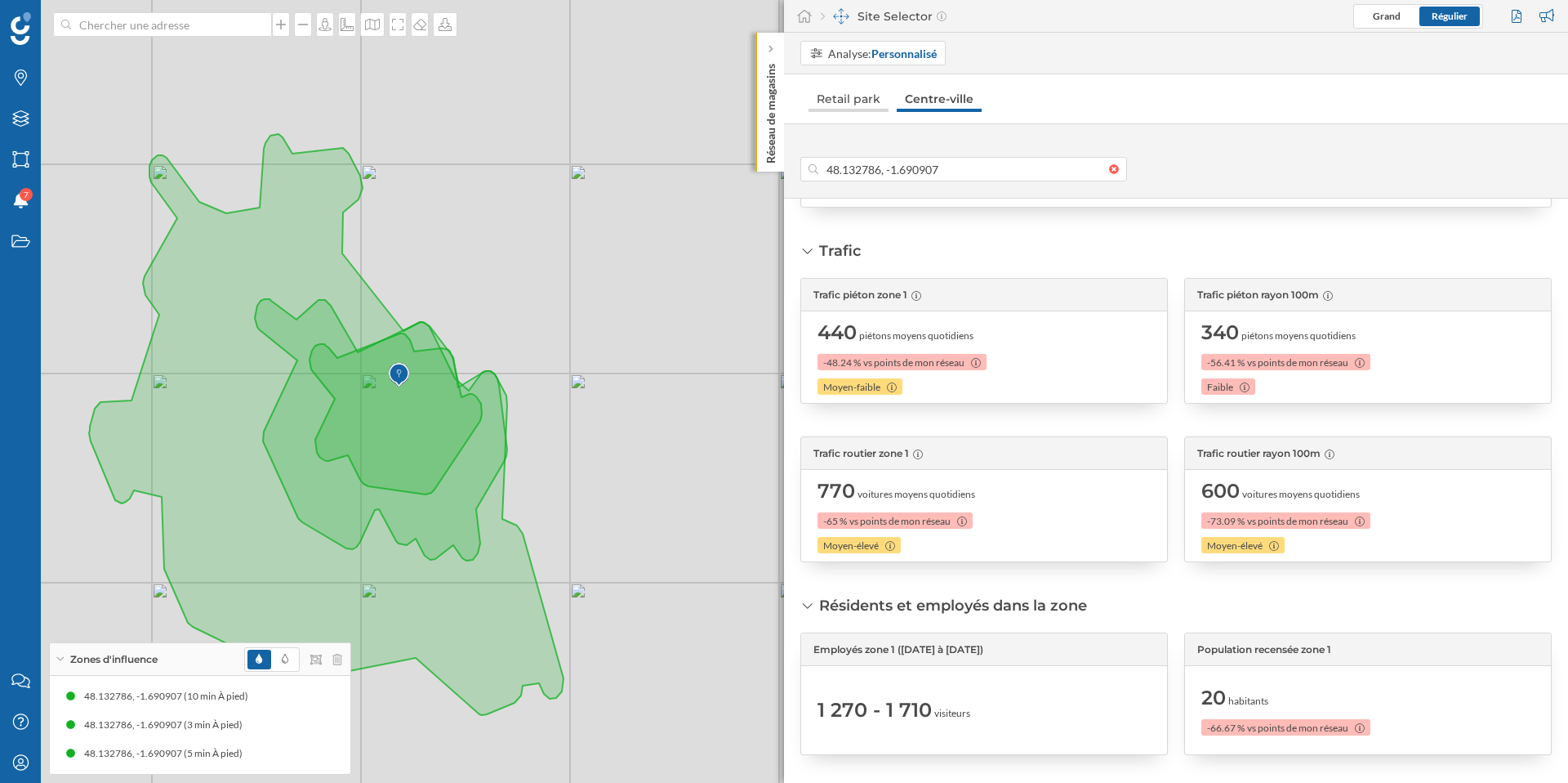
click at [846, 96] on link "Retail park" at bounding box center [848, 98] width 80 height 26
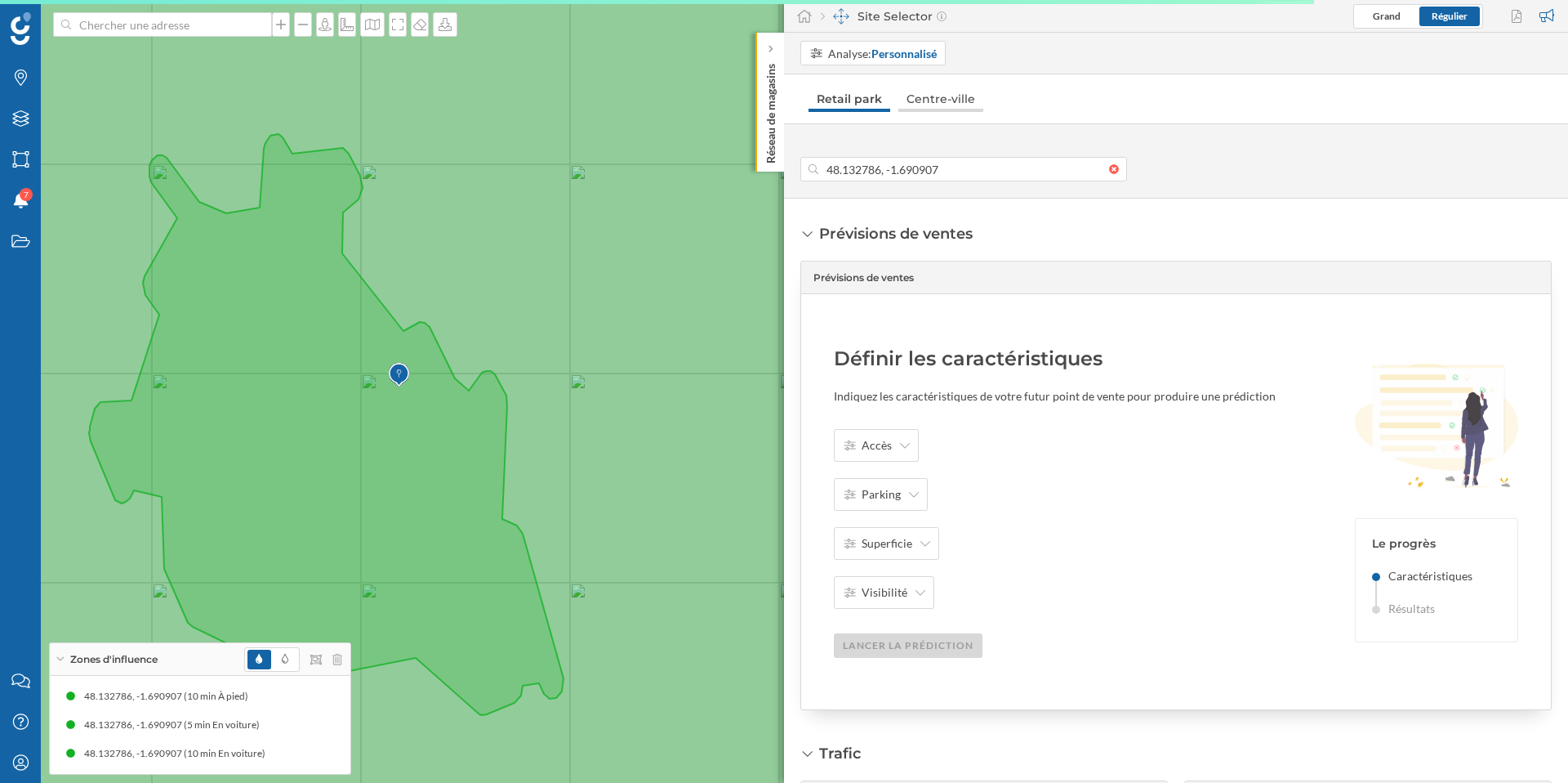
click at [931, 102] on link "Centre-ville" at bounding box center [940, 98] width 85 height 26
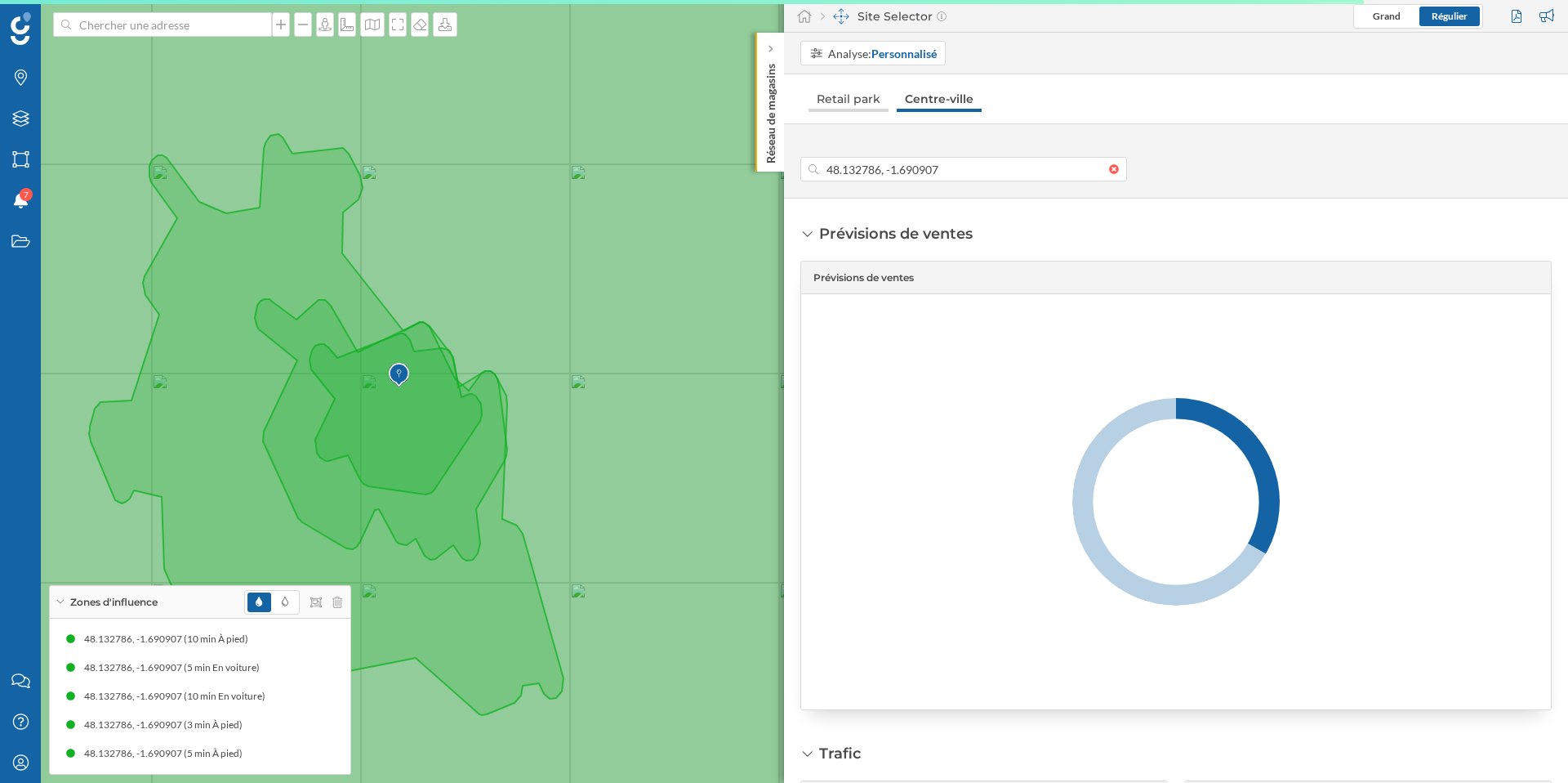
click at [852, 98] on link "Retail park" at bounding box center [848, 98] width 80 height 26
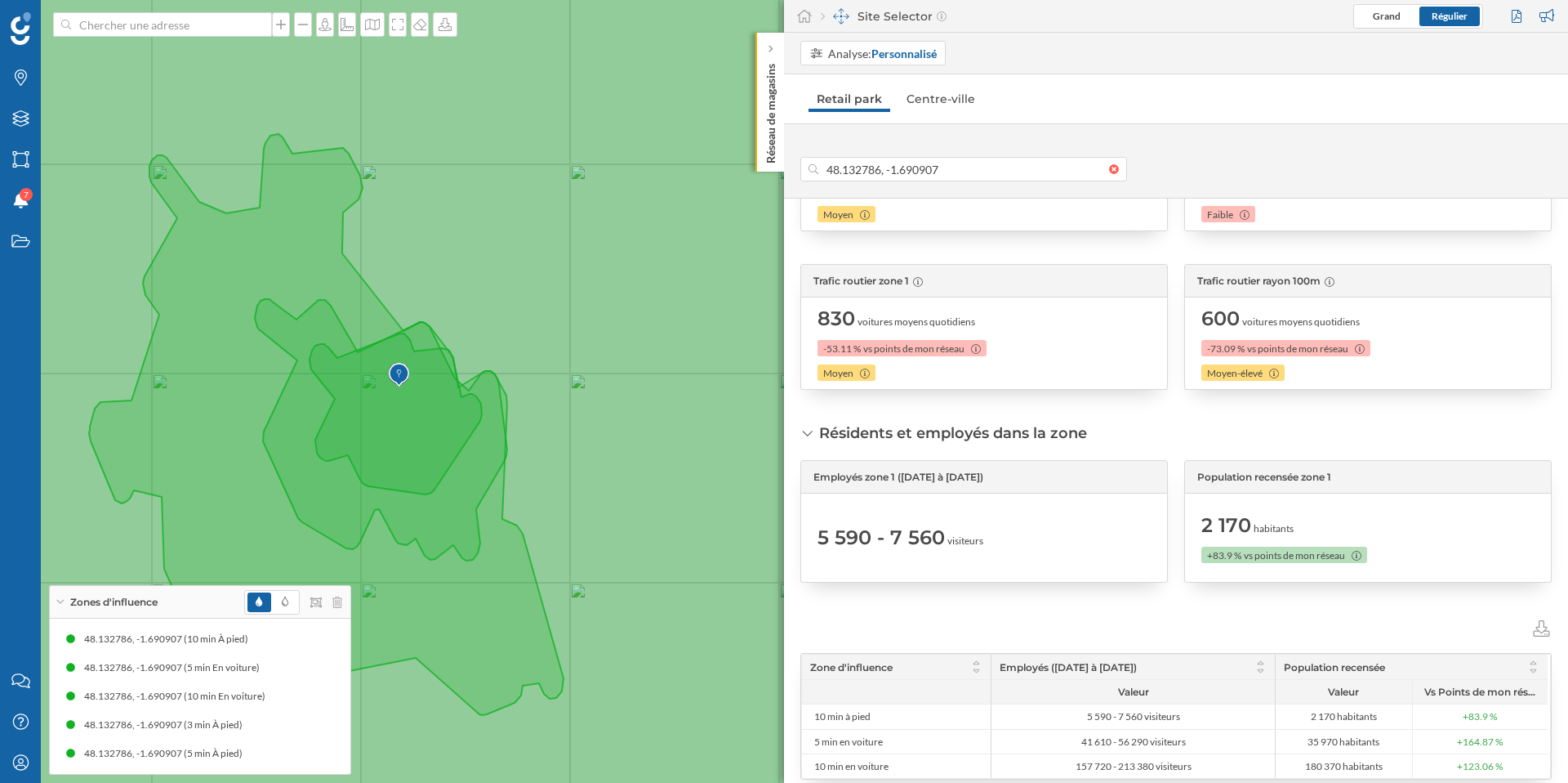
scroll to position [0, 0]
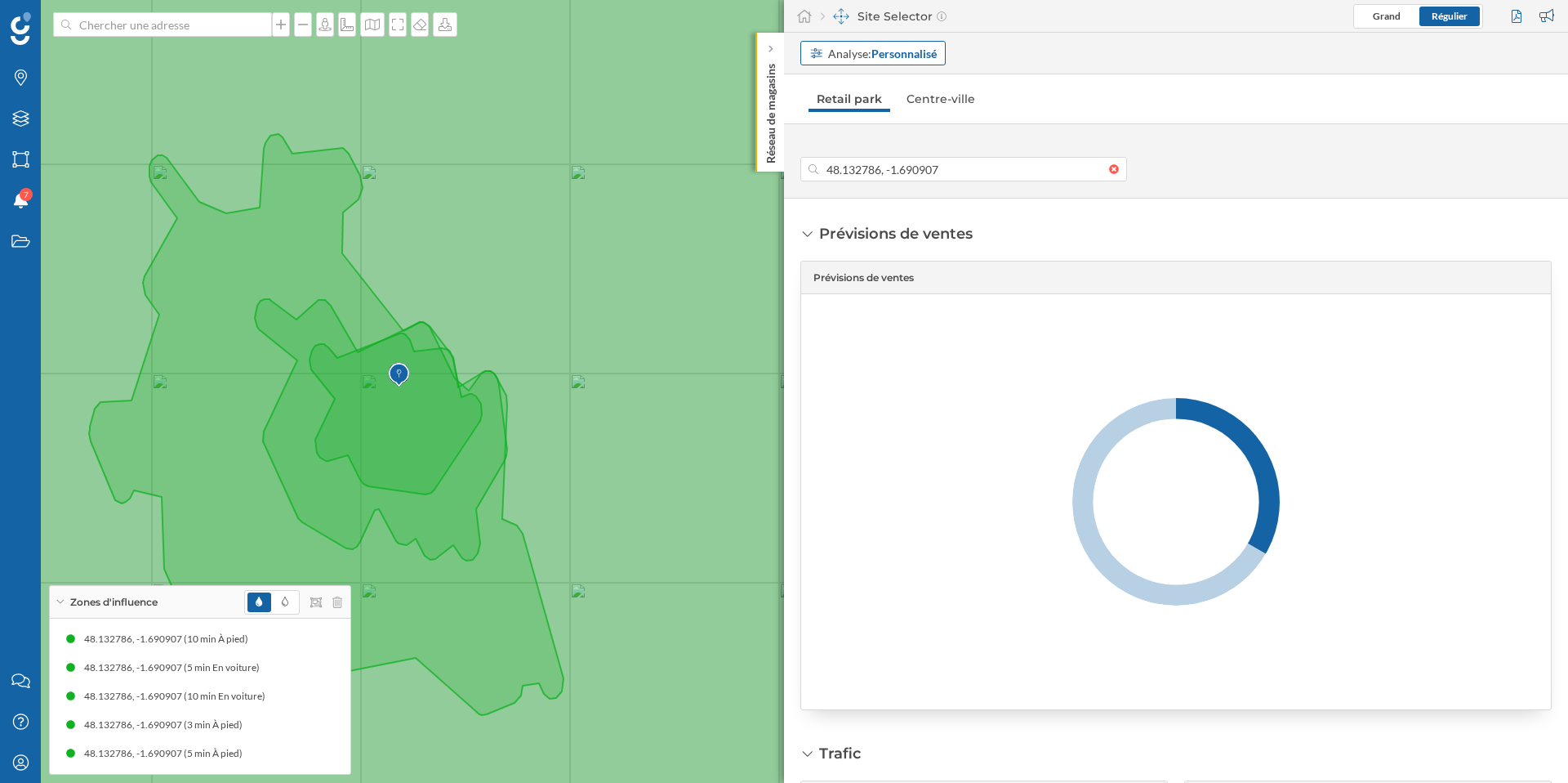
click at [903, 52] on strong "Personnalisé" at bounding box center [903, 54] width 65 height 14
click at [850, 117] on div "Adresse" at bounding box center [830, 115] width 41 height 14
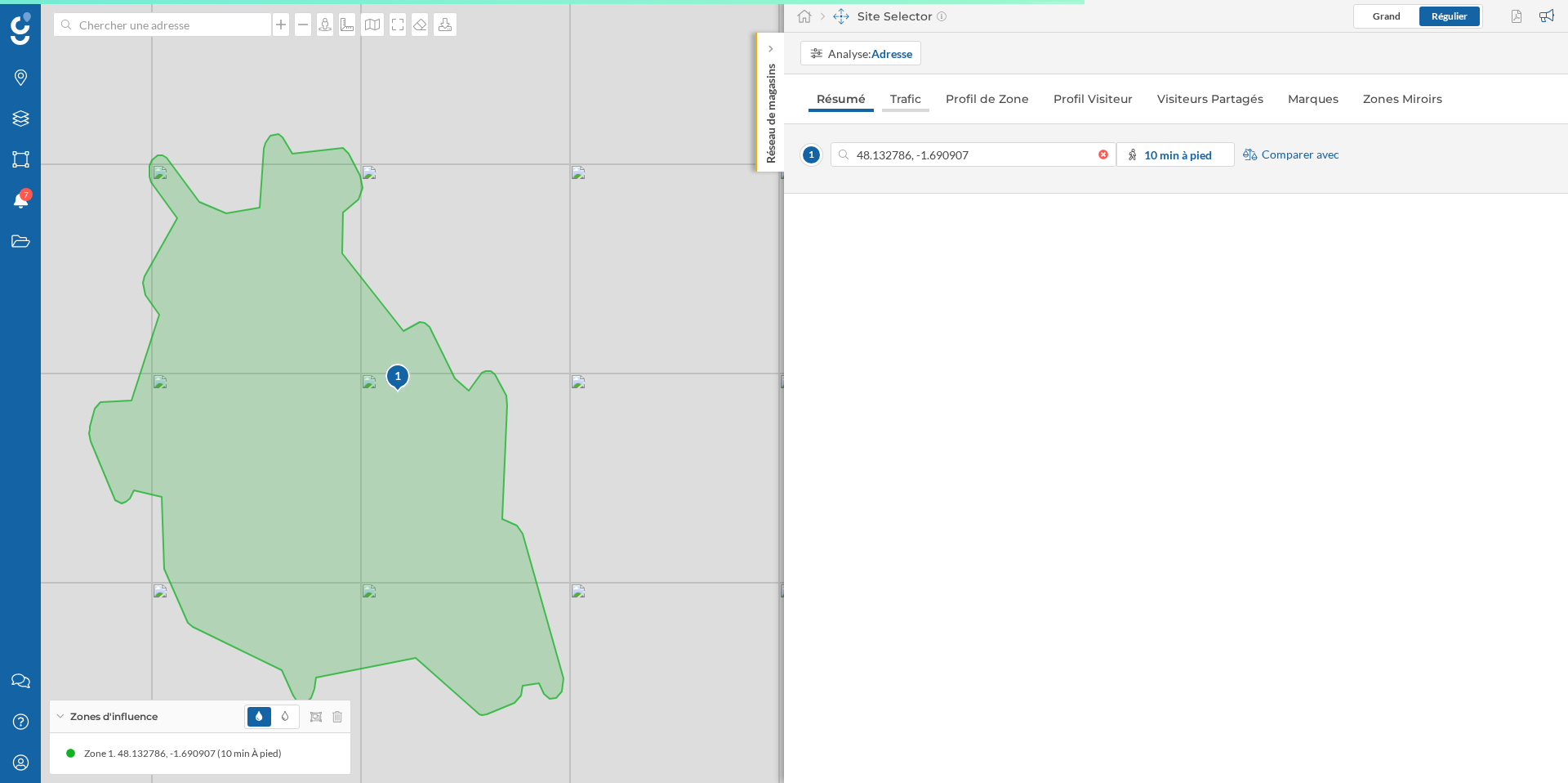
click at [926, 107] on link "Trafic" at bounding box center [905, 98] width 47 height 26
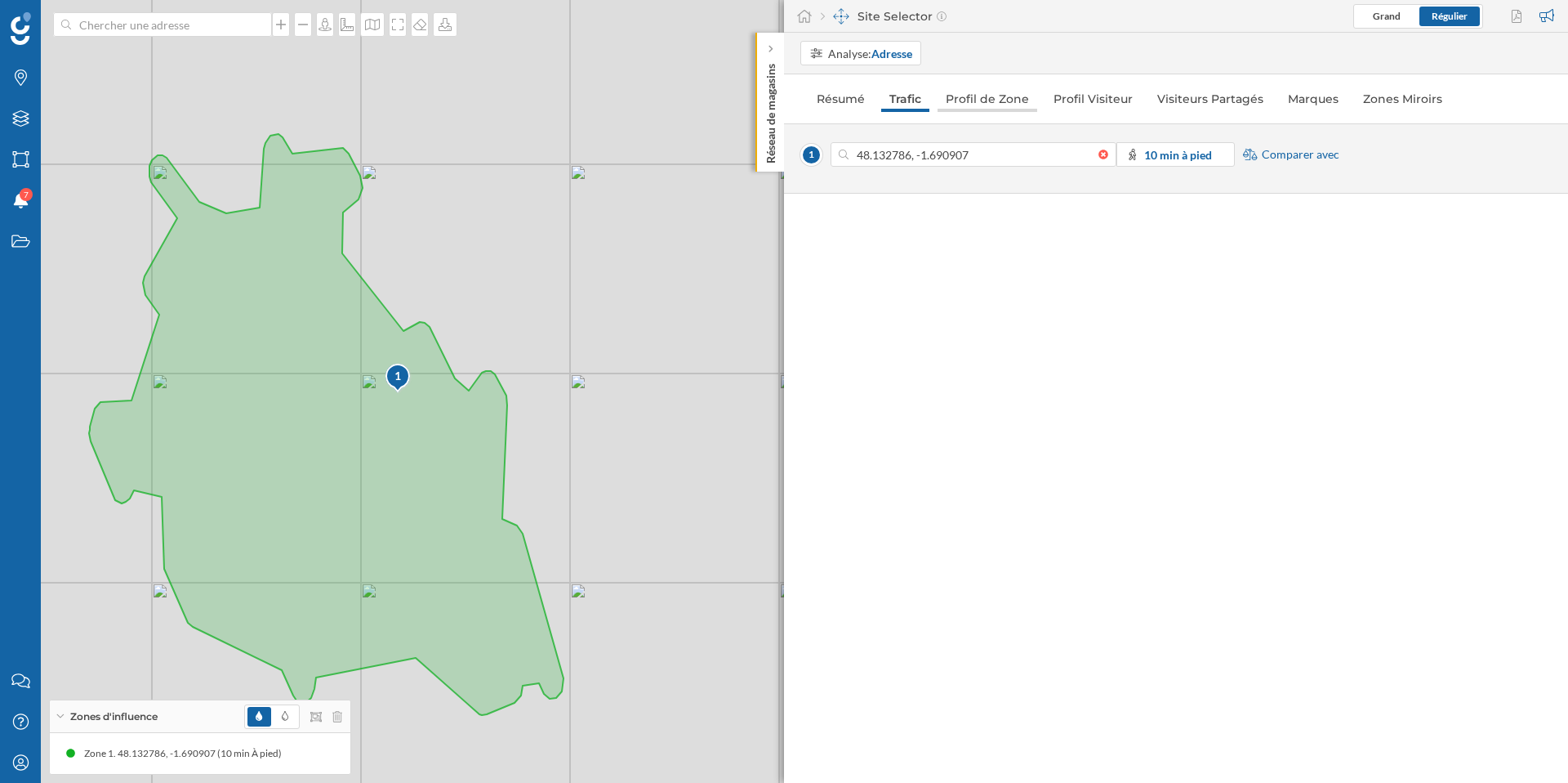
click at [954, 106] on link "Profil de Zone" at bounding box center [987, 98] width 99 height 26
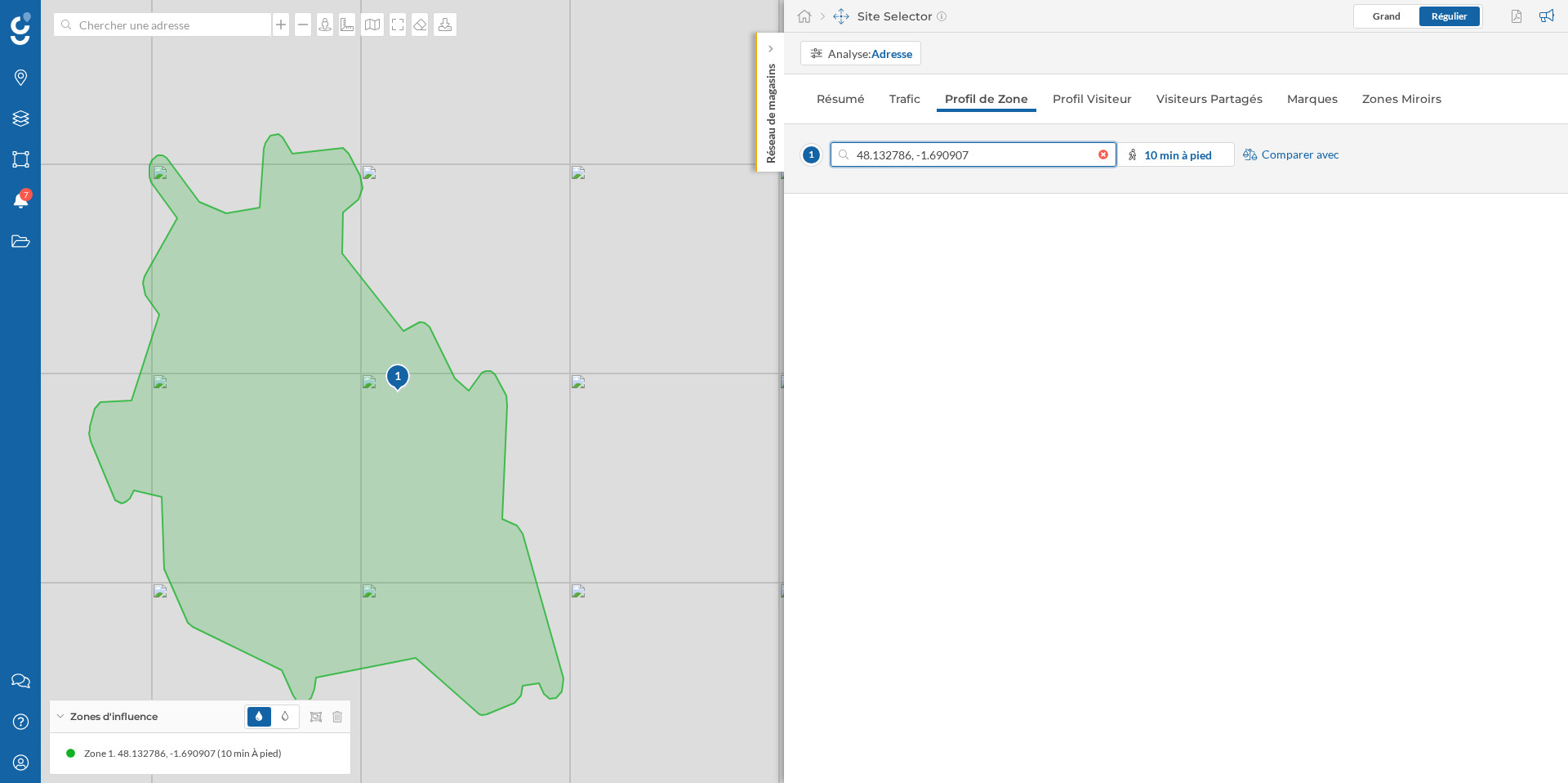
click at [1020, 157] on input "48.132786, -1.690907" at bounding box center [973, 154] width 250 height 24
drag, startPoint x: 922, startPoint y: 33, endPoint x: 910, endPoint y: 41, distance: 14.4
click at [921, 34] on div "Analyse: Adresse" at bounding box center [1176, 54] width 784 height 42
click at [902, 45] on div "Analyse: Adresse" at bounding box center [870, 53] width 84 height 17
click at [868, 91] on div "Personnalisé" at bounding box center [842, 87] width 65 height 14
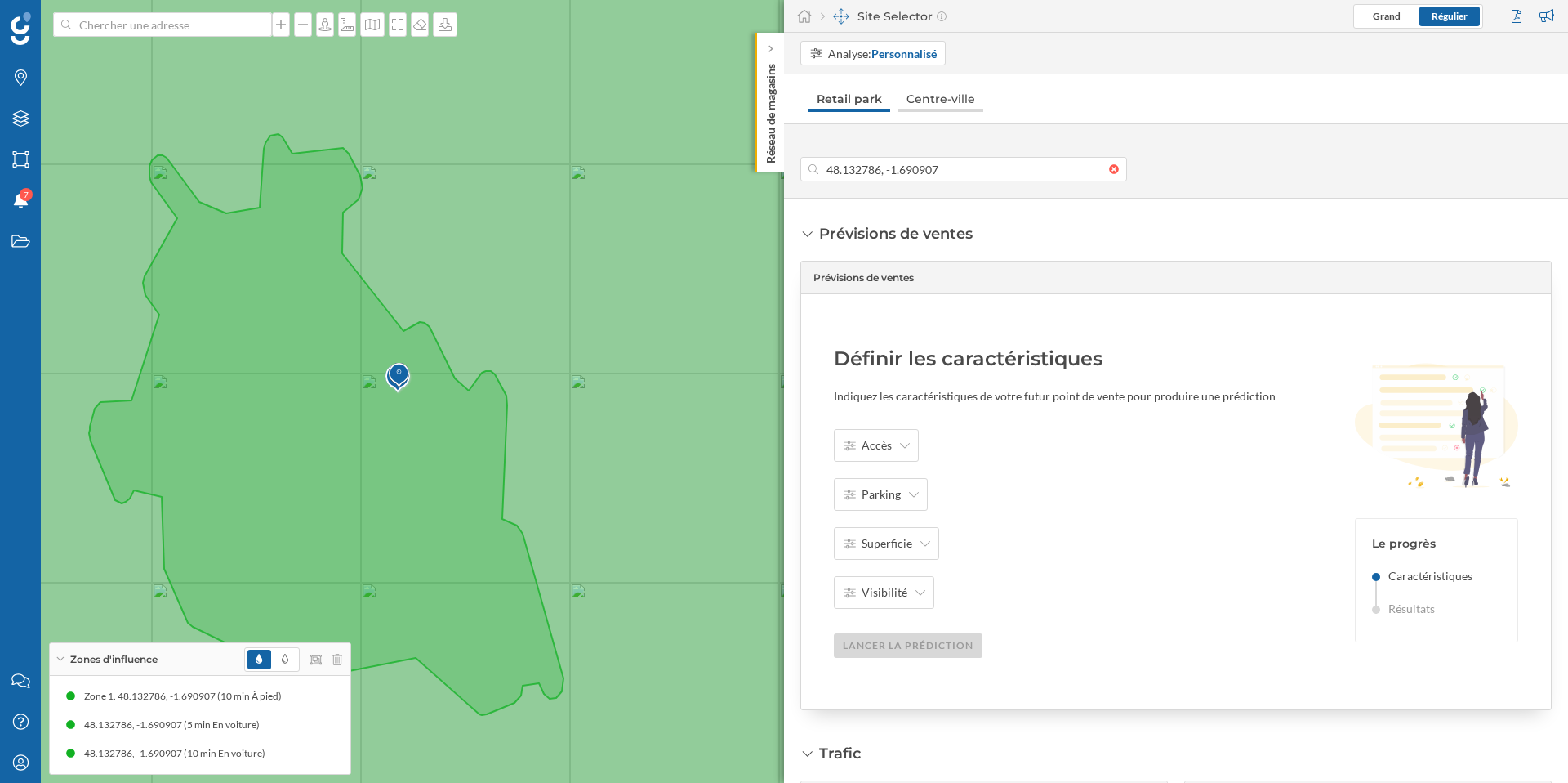
click at [924, 106] on link "Centre-ville" at bounding box center [940, 98] width 85 height 26
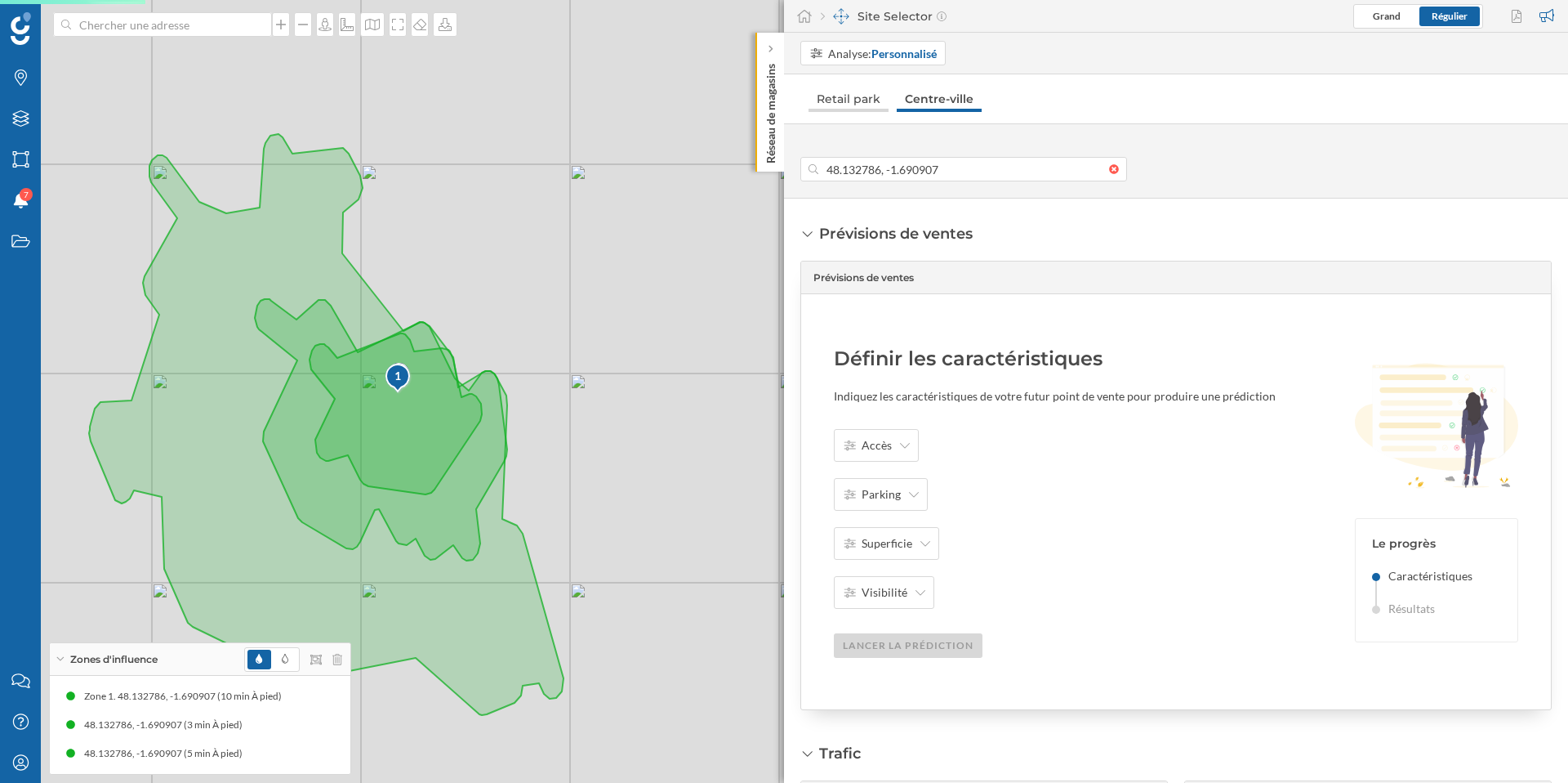
click at [873, 106] on link "Retail park" at bounding box center [848, 98] width 80 height 26
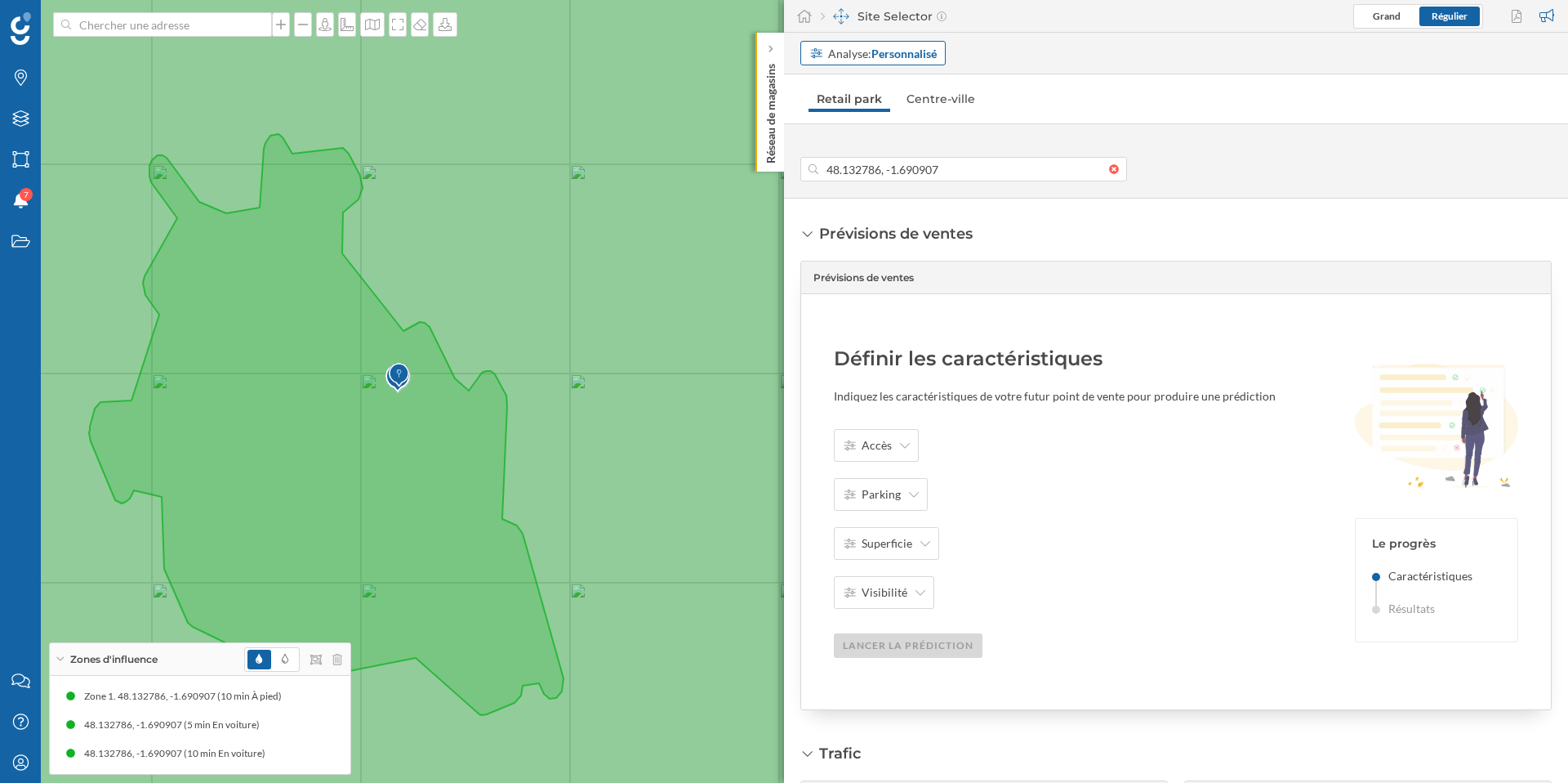
click at [921, 55] on strong "Personnalisé" at bounding box center [903, 54] width 65 height 14
drag, startPoint x: 885, startPoint y: 106, endPoint x: 992, endPoint y: 115, distance: 107.4
click at [886, 107] on div "Adresse" at bounding box center [873, 115] width 127 height 17
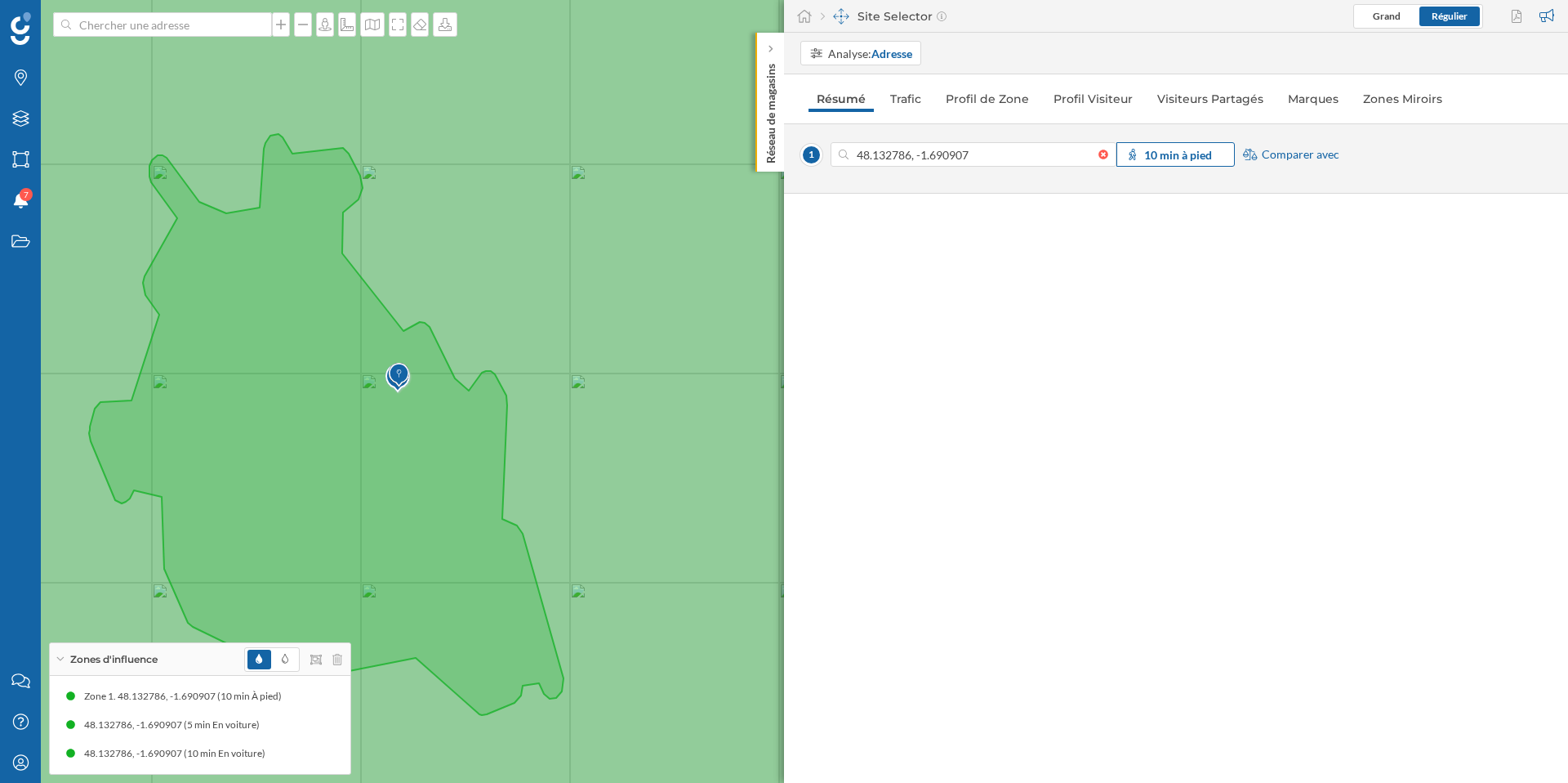
click at [1174, 157] on strong "10 min à pied" at bounding box center [1178, 155] width 68 height 14
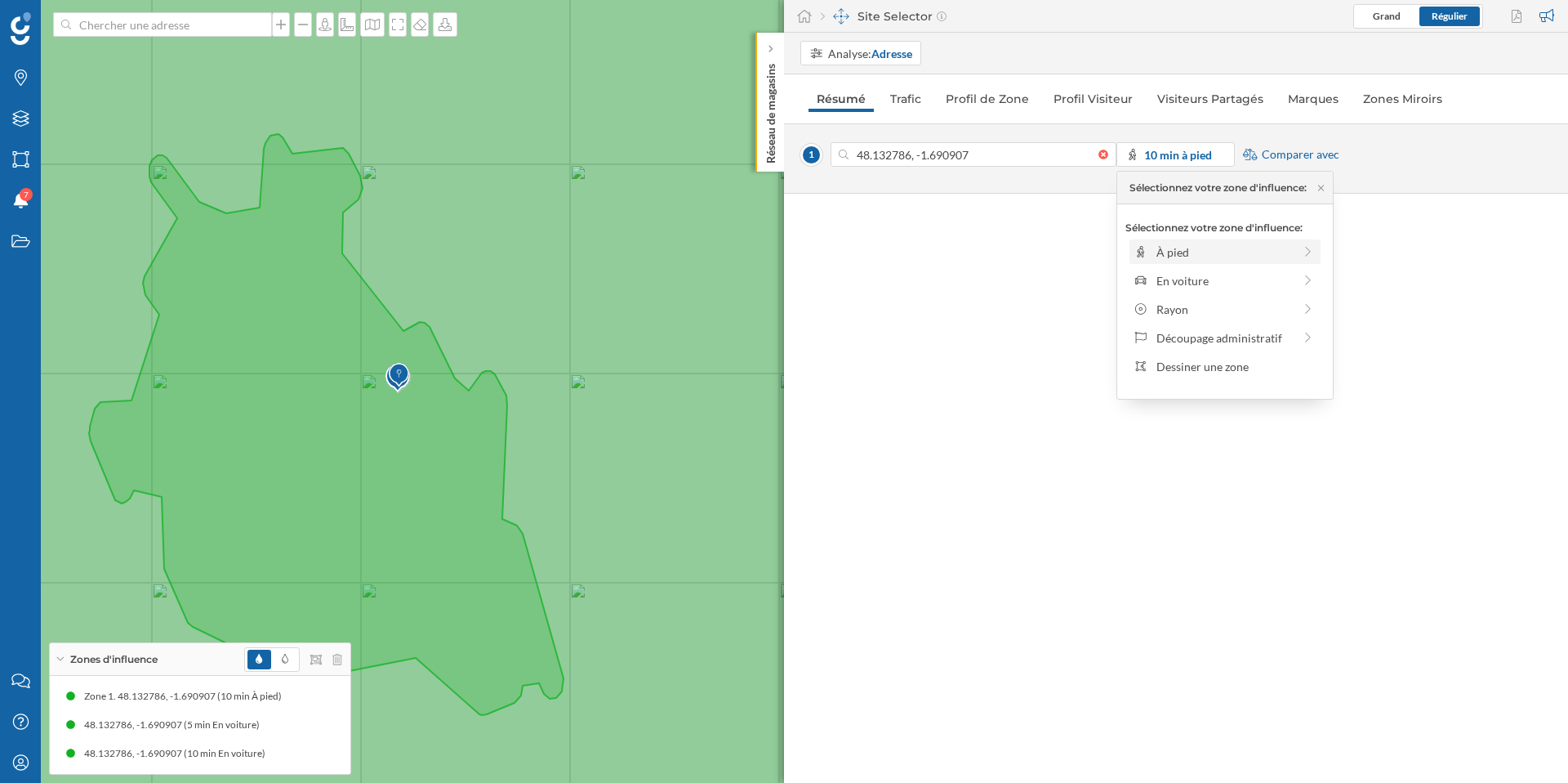
click at [1207, 243] on div "À pied" at bounding box center [1225, 251] width 136 height 17
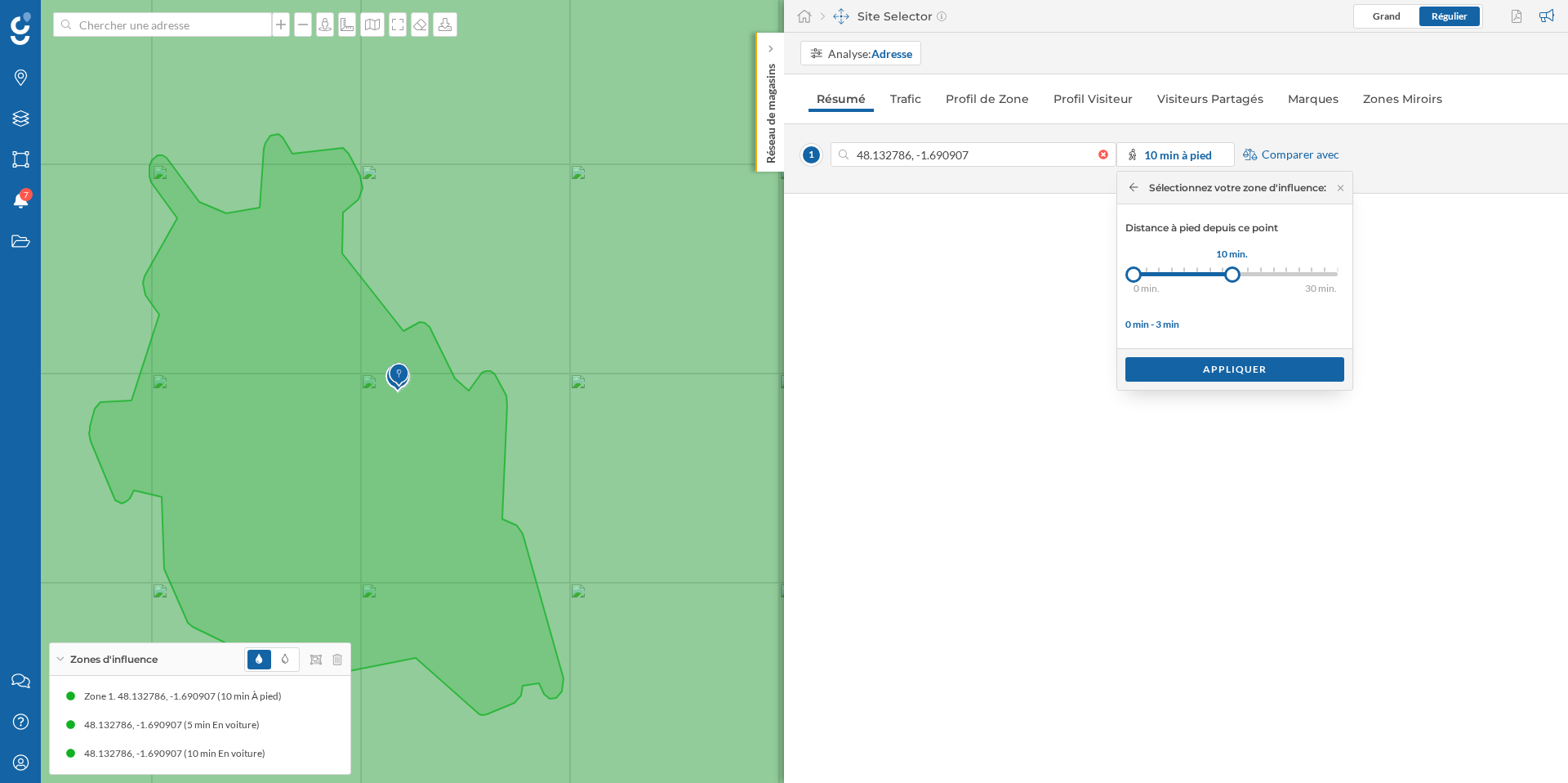
drag, startPoint x: 1150, startPoint y: 277, endPoint x: 1235, endPoint y: 275, distance: 85.0
click at [1235, 275] on div at bounding box center [1233, 275] width 16 height 16
click at [1216, 378] on div "Appliquer" at bounding box center [1234, 368] width 219 height 24
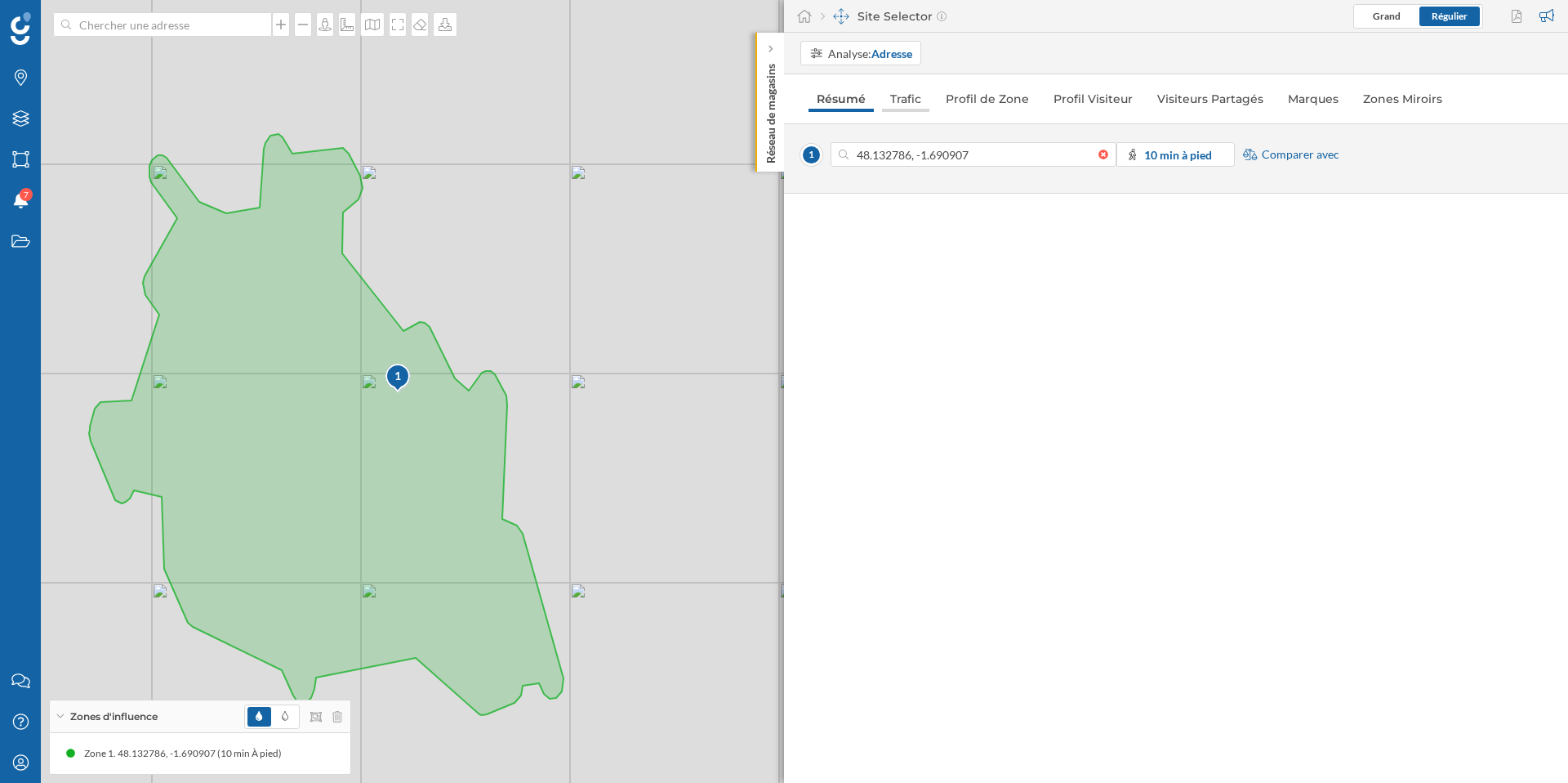
click at [915, 108] on link "Trafic" at bounding box center [905, 98] width 47 height 26
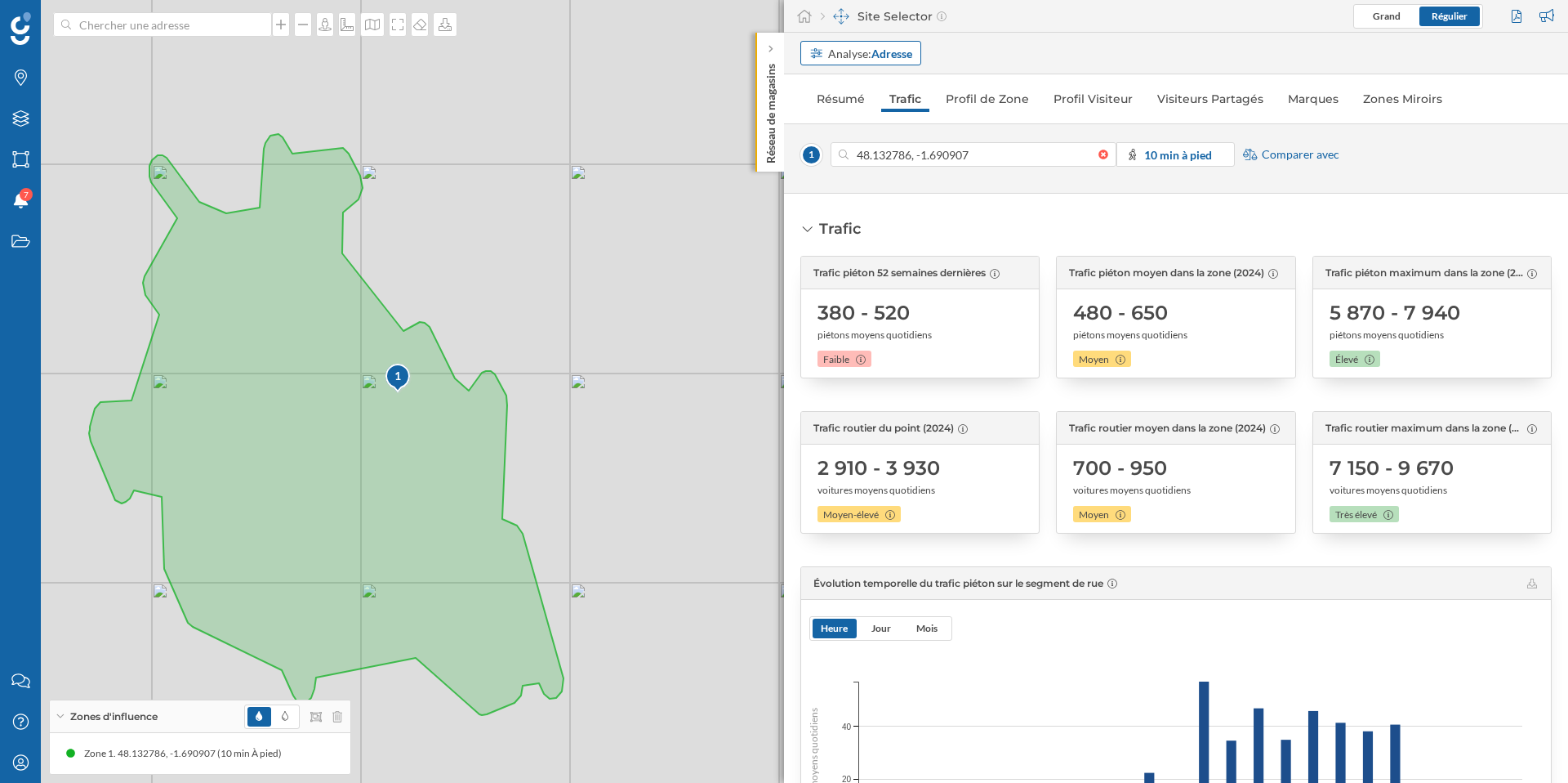
click at [888, 52] on strong "Adresse" at bounding box center [892, 54] width 41 height 14
click at [880, 91] on div "Personnalisé" at bounding box center [846, 87] width 73 height 17
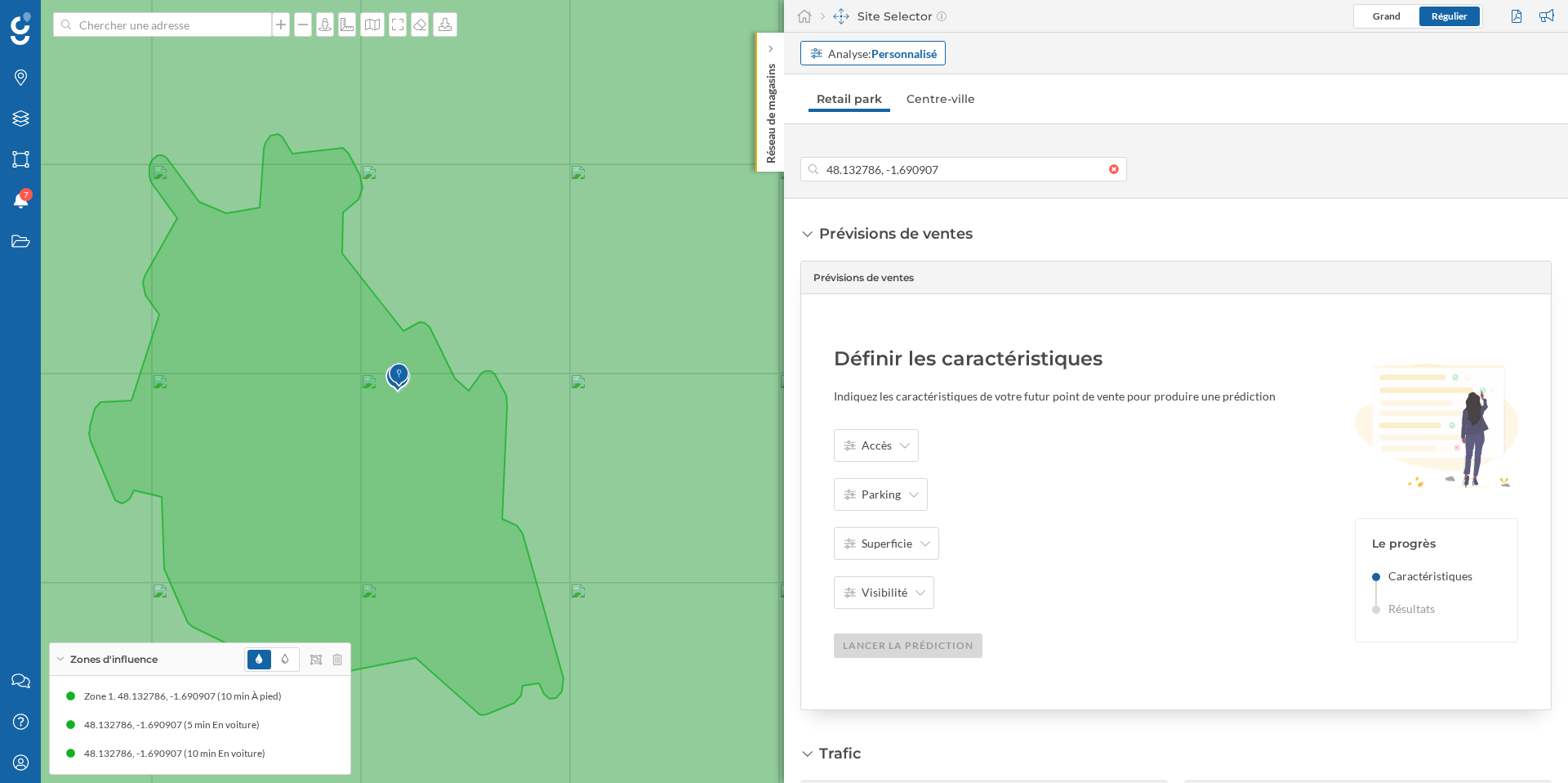
click at [900, 54] on strong "Personnalisé" at bounding box center [903, 54] width 65 height 14
click at [895, 114] on div "Adresse" at bounding box center [873, 115] width 127 height 17
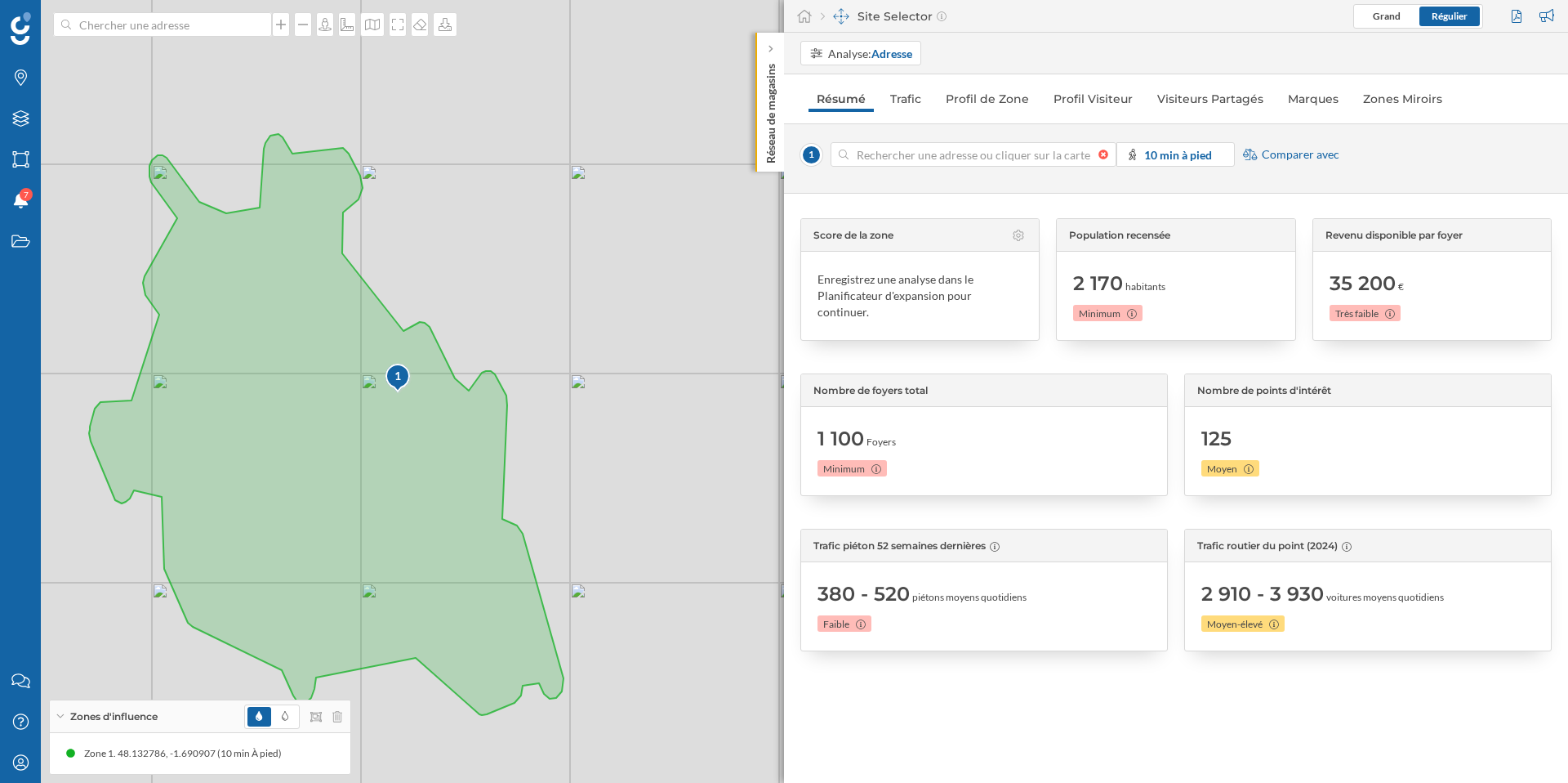
click at [1107, 157] on div at bounding box center [1107, 154] width 18 height 10
click at [1098, 157] on input at bounding box center [973, 154] width 250 height 24
click at [888, 52] on strong "Adresse" at bounding box center [892, 54] width 41 height 14
click at [891, 94] on div "Personnalisé" at bounding box center [861, 87] width 105 height 17
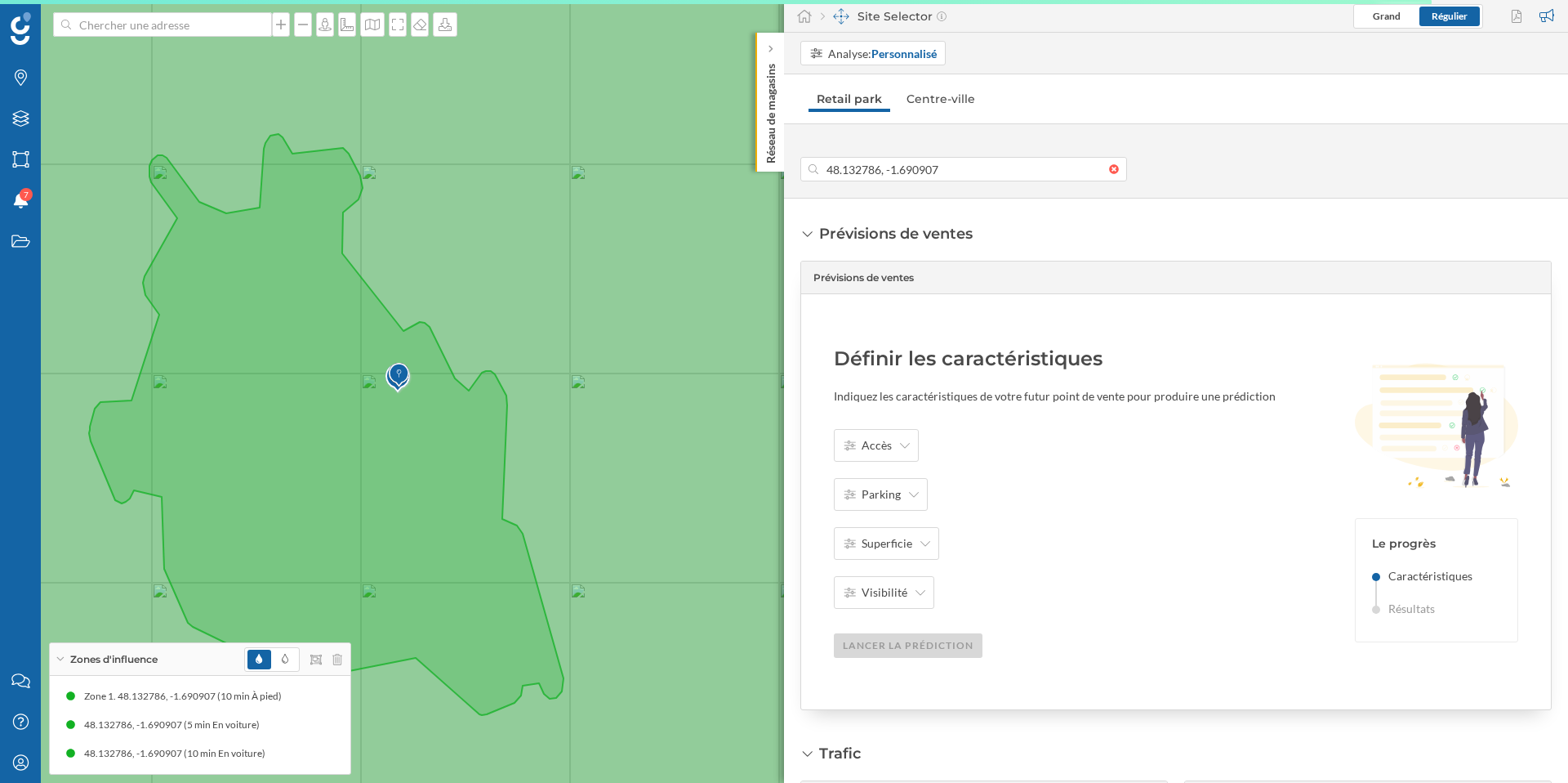
click at [910, 82] on nav "Retail park Centre-ville" at bounding box center [1176, 98] width 751 height 33
click at [920, 97] on link "Centre-ville" at bounding box center [940, 98] width 85 height 26
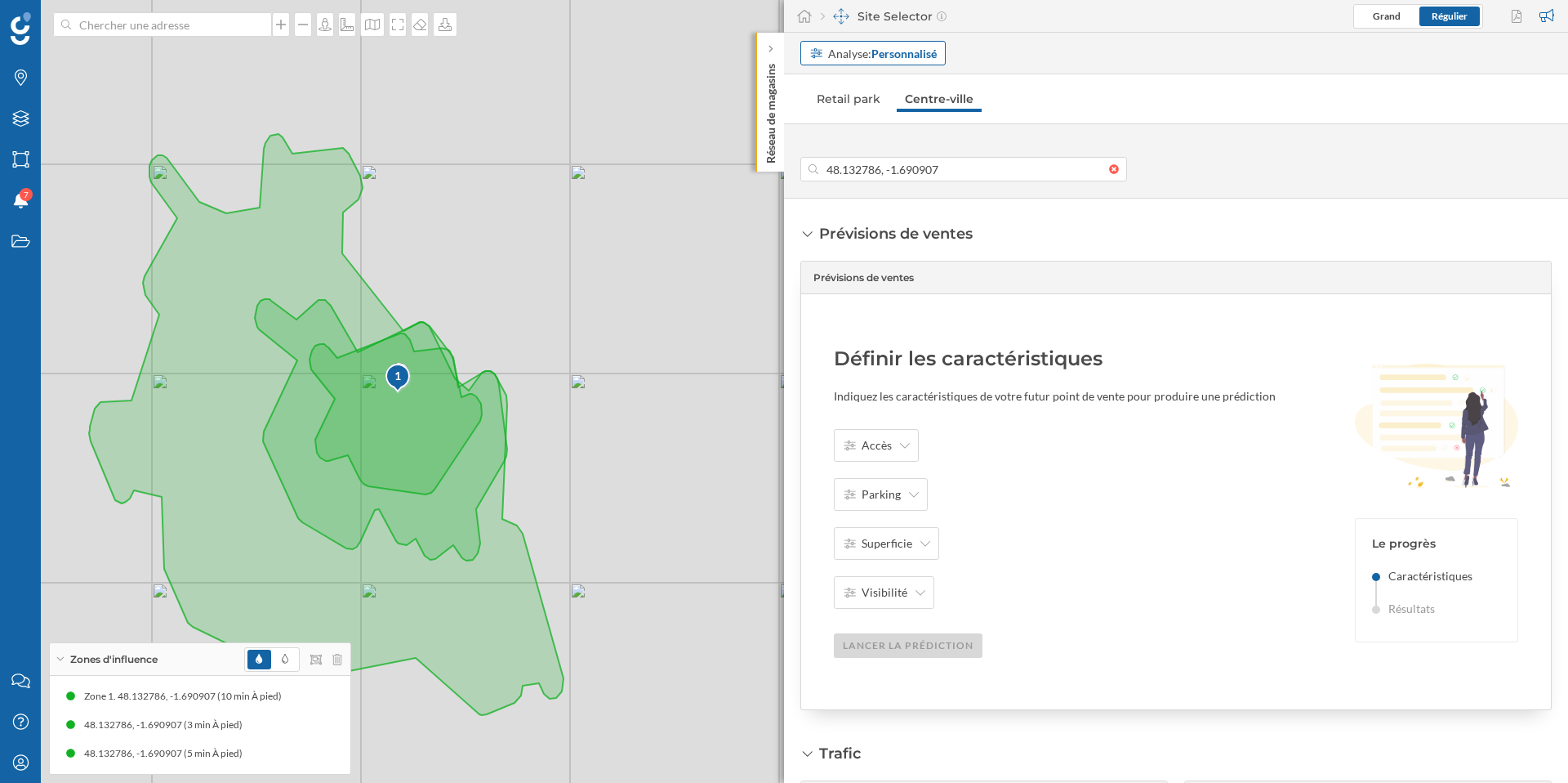
click at [860, 55] on div "Analyse: Personnalisé" at bounding box center [882, 53] width 108 height 17
click at [877, 116] on div "Adresse" at bounding box center [873, 115] width 127 height 17
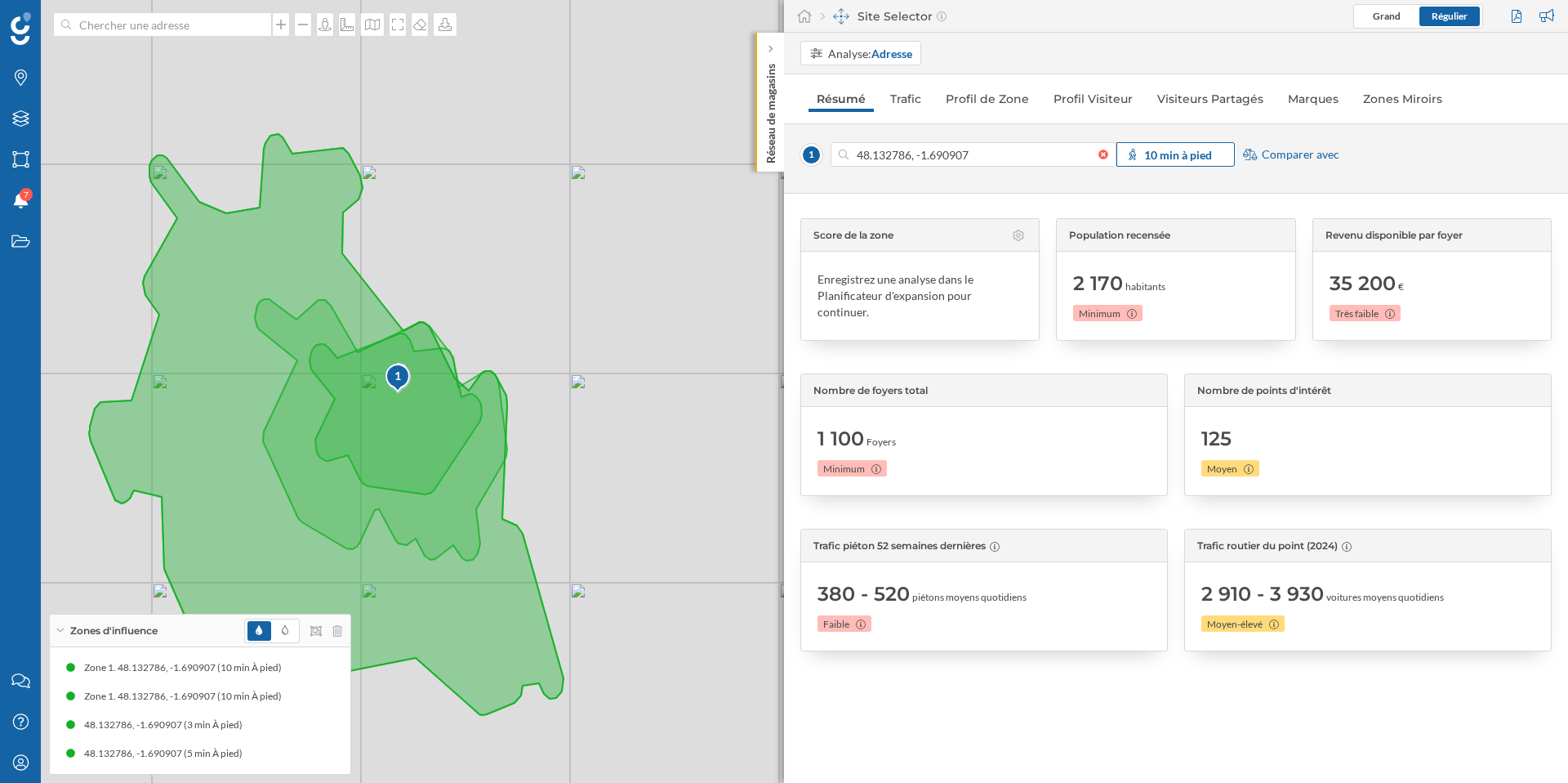
click at [1162, 157] on strong "10 min à pied" at bounding box center [1178, 155] width 68 height 14
click at [1167, 307] on div "Rayon" at bounding box center [1225, 309] width 136 height 17
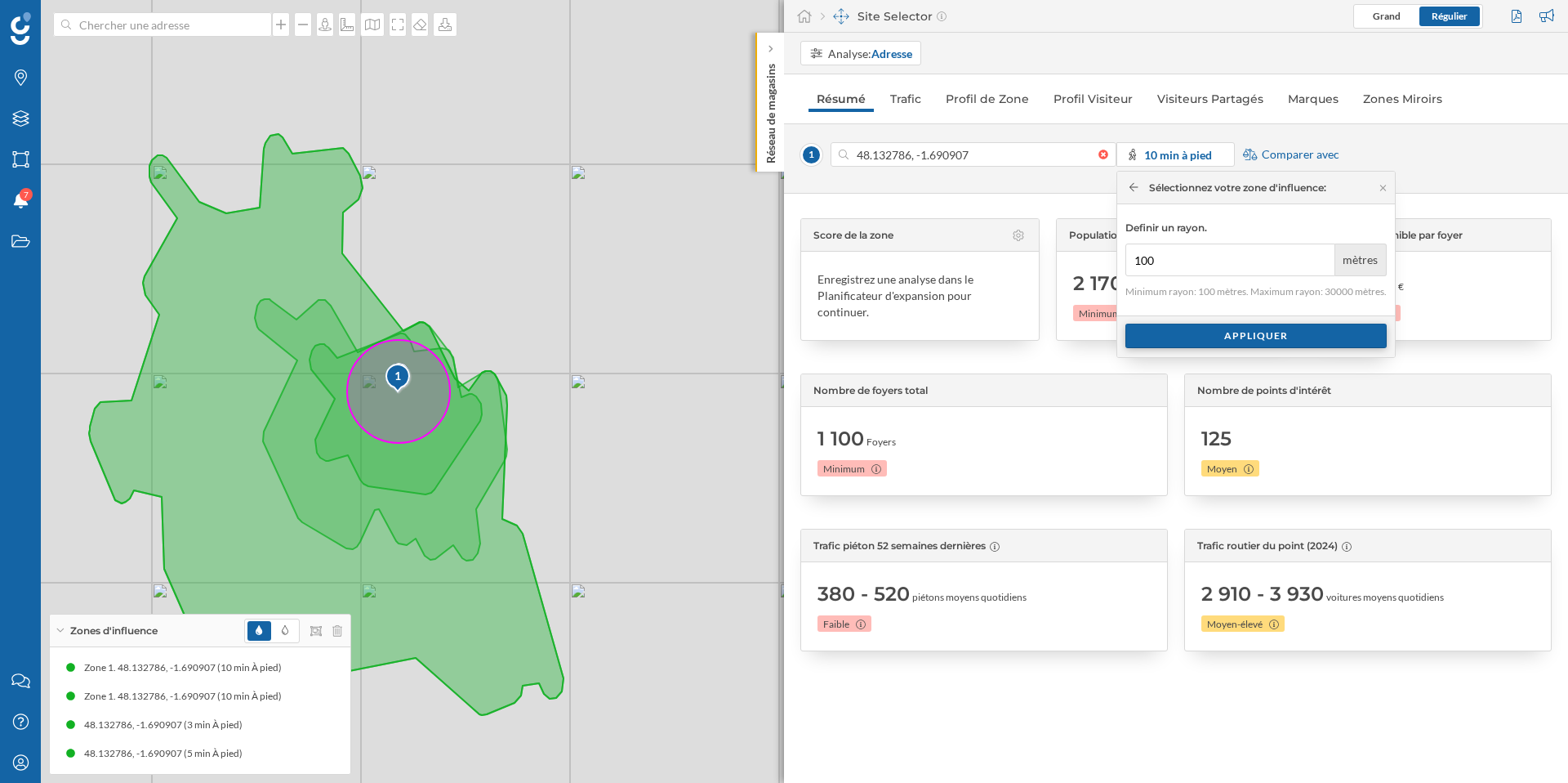
click at [1233, 336] on div "Appliquer" at bounding box center [1256, 336] width 261 height 24
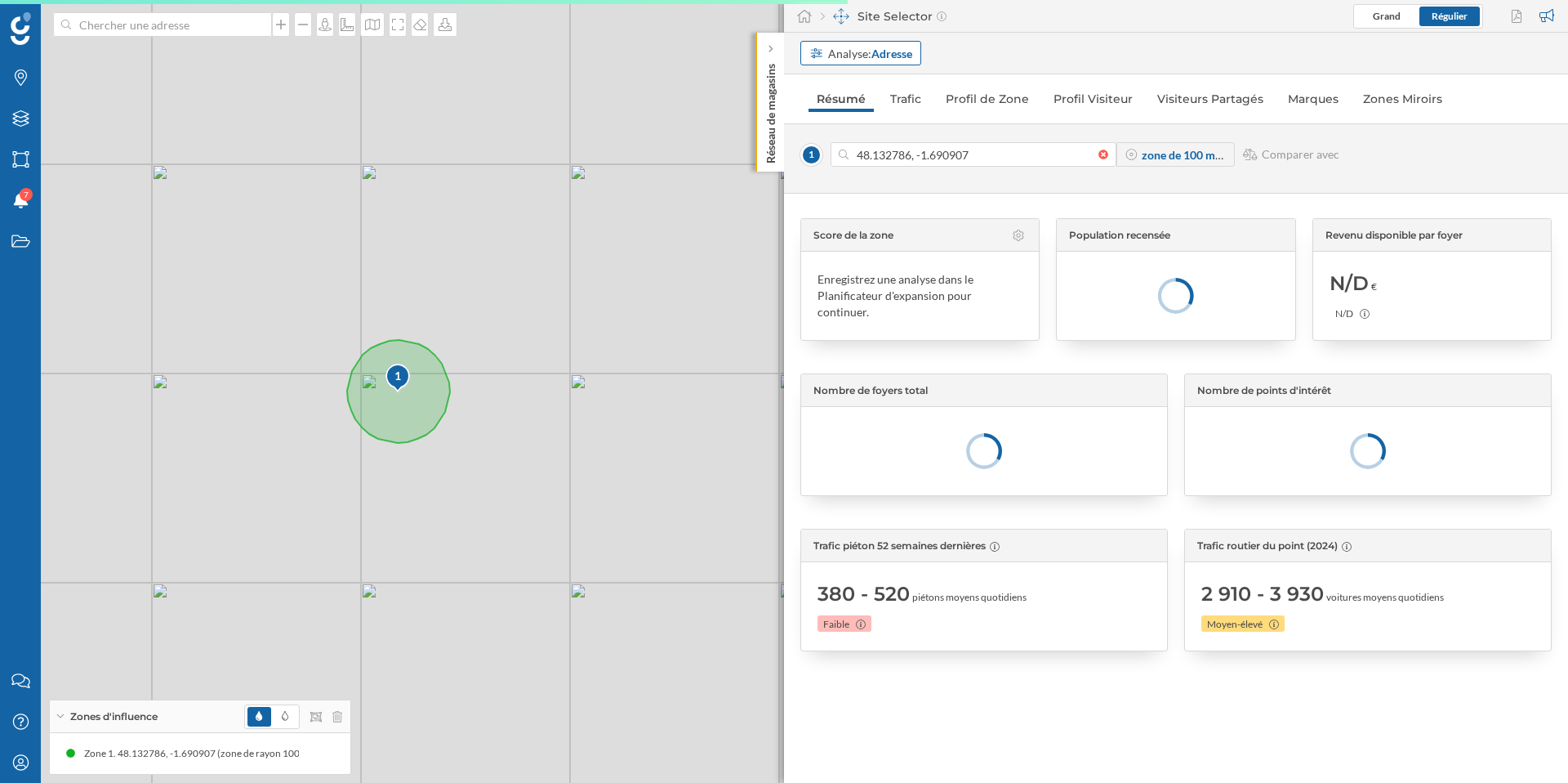
click at [897, 57] on strong "Adresse" at bounding box center [892, 54] width 41 height 14
click at [883, 90] on div "Personnalisé" at bounding box center [861, 87] width 105 height 17
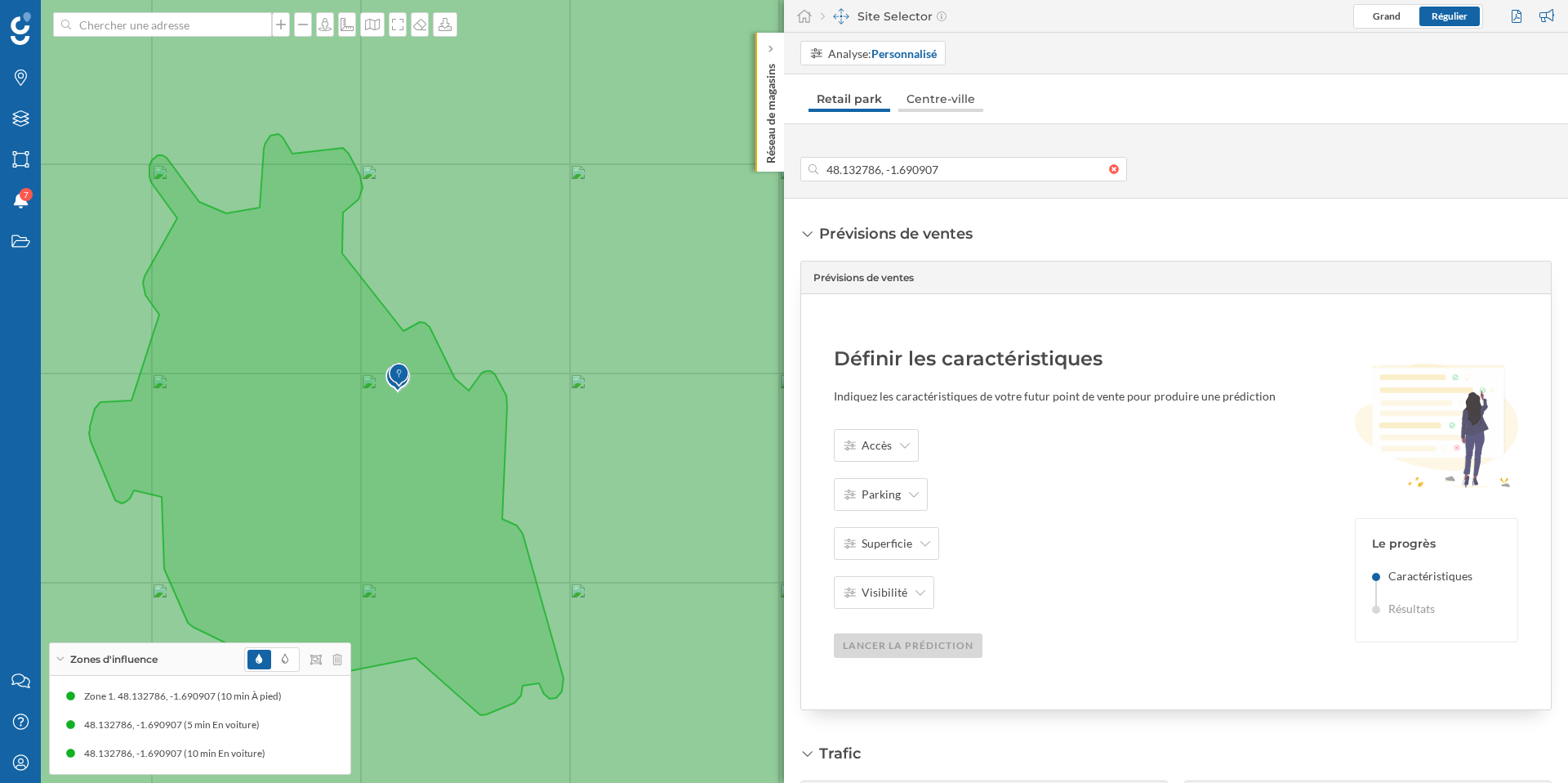
click at [920, 98] on link "Centre-ville" at bounding box center [940, 98] width 85 height 26
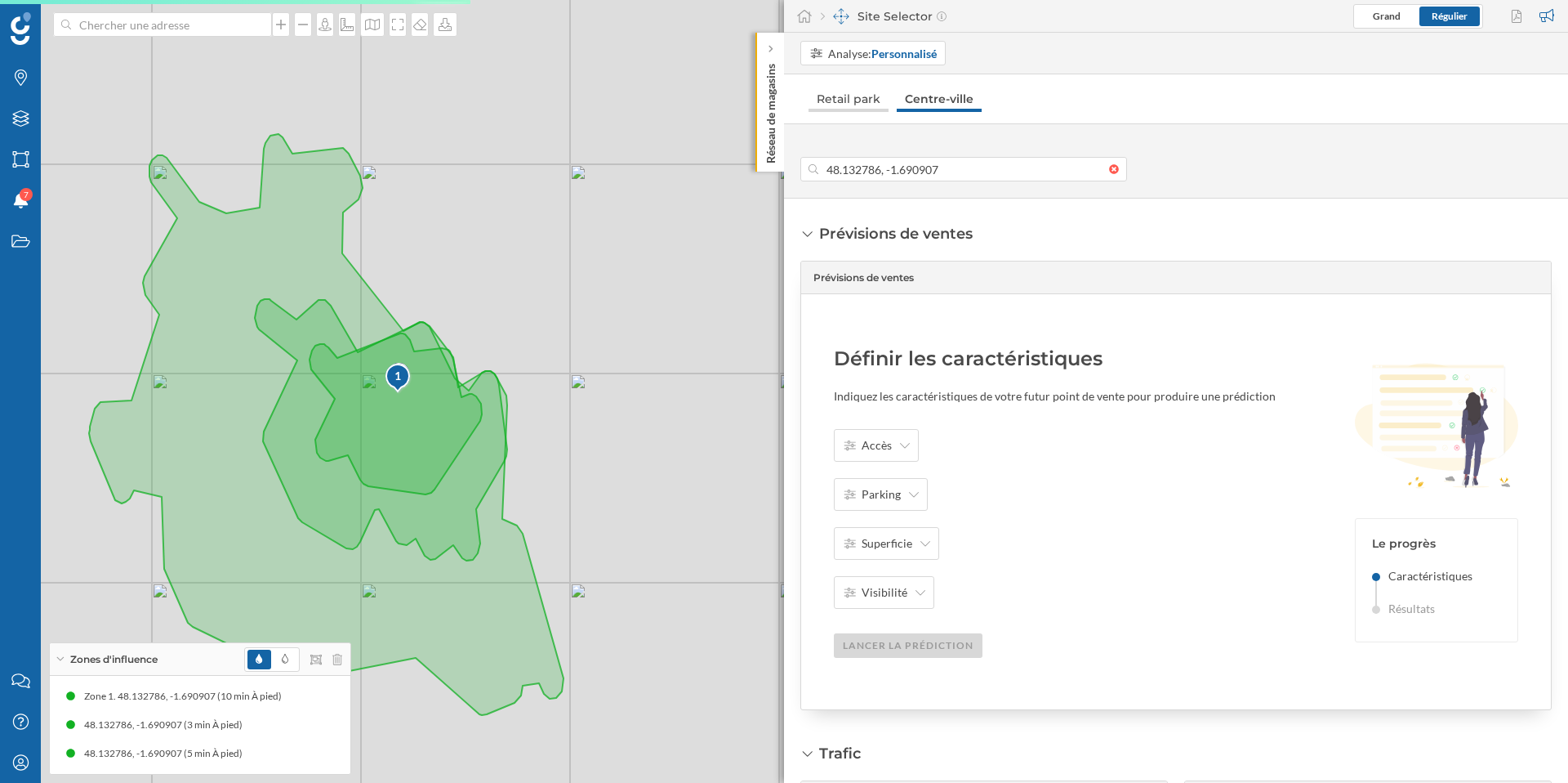
click at [858, 98] on link "Retail park" at bounding box center [848, 98] width 80 height 26
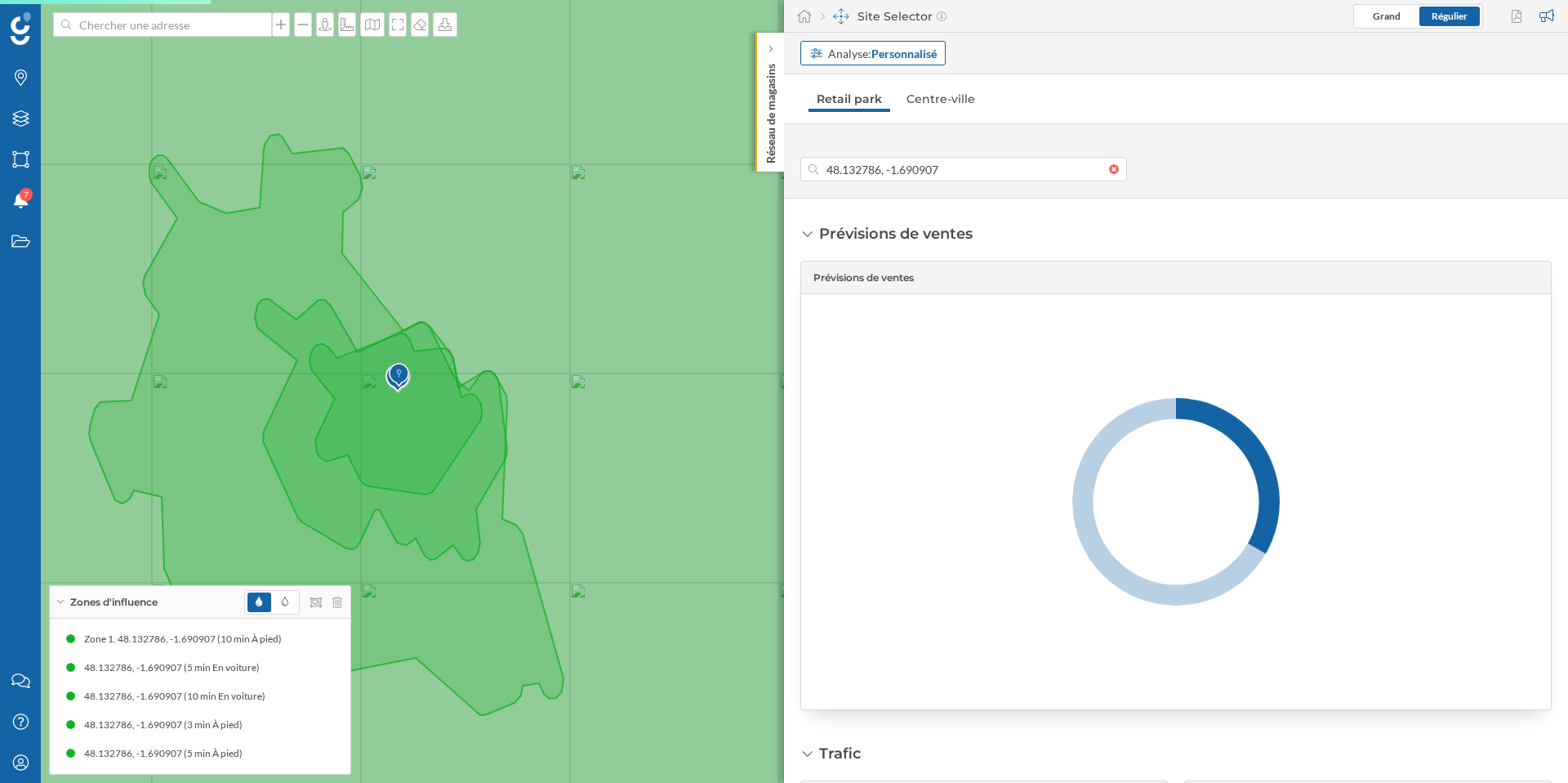
click at [922, 54] on strong "Personnalisé" at bounding box center [903, 54] width 65 height 14
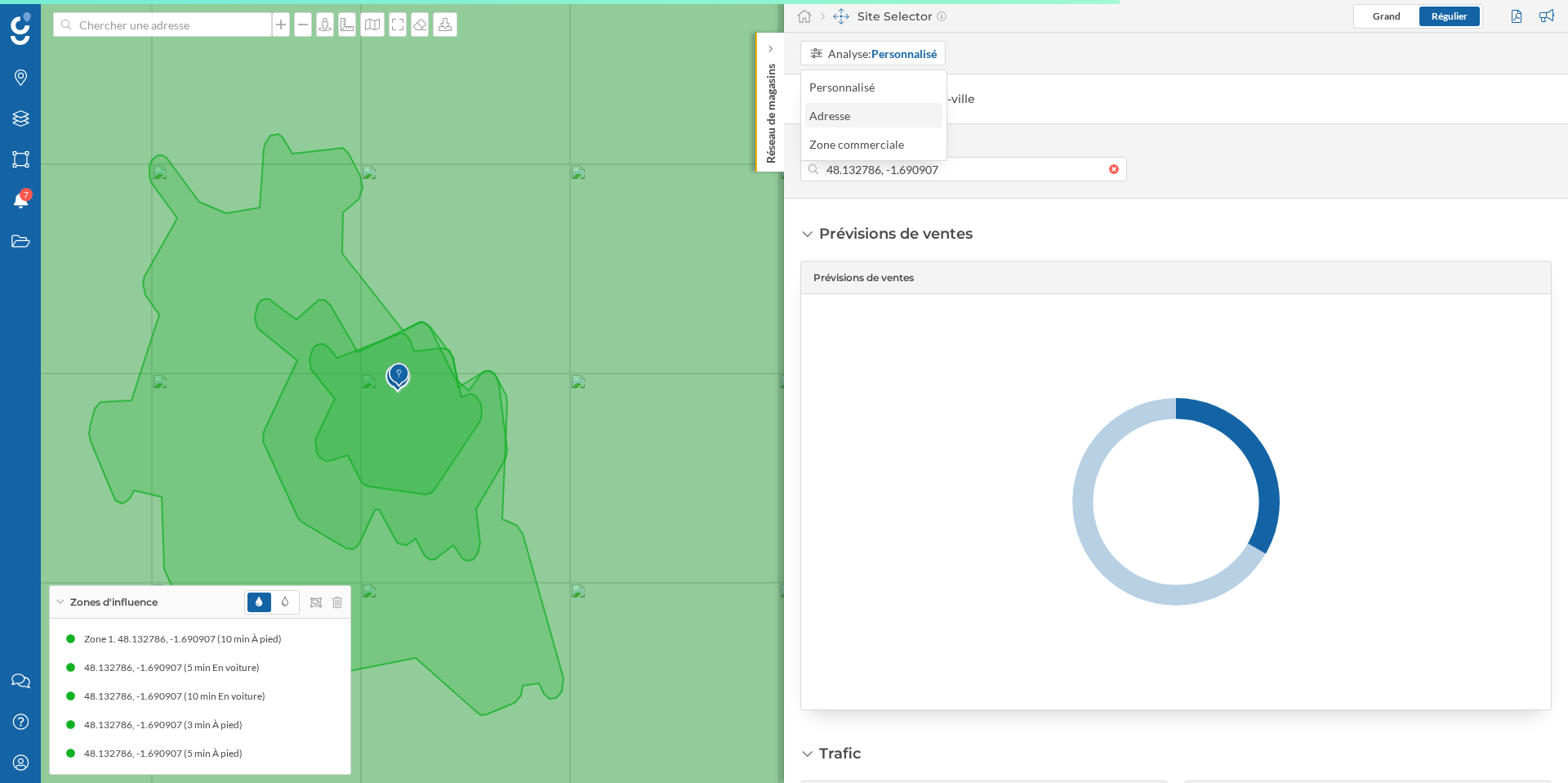
click at [897, 119] on div "Adresse" at bounding box center [873, 115] width 127 height 17
